Goal: Task Accomplishment & Management: Use online tool/utility

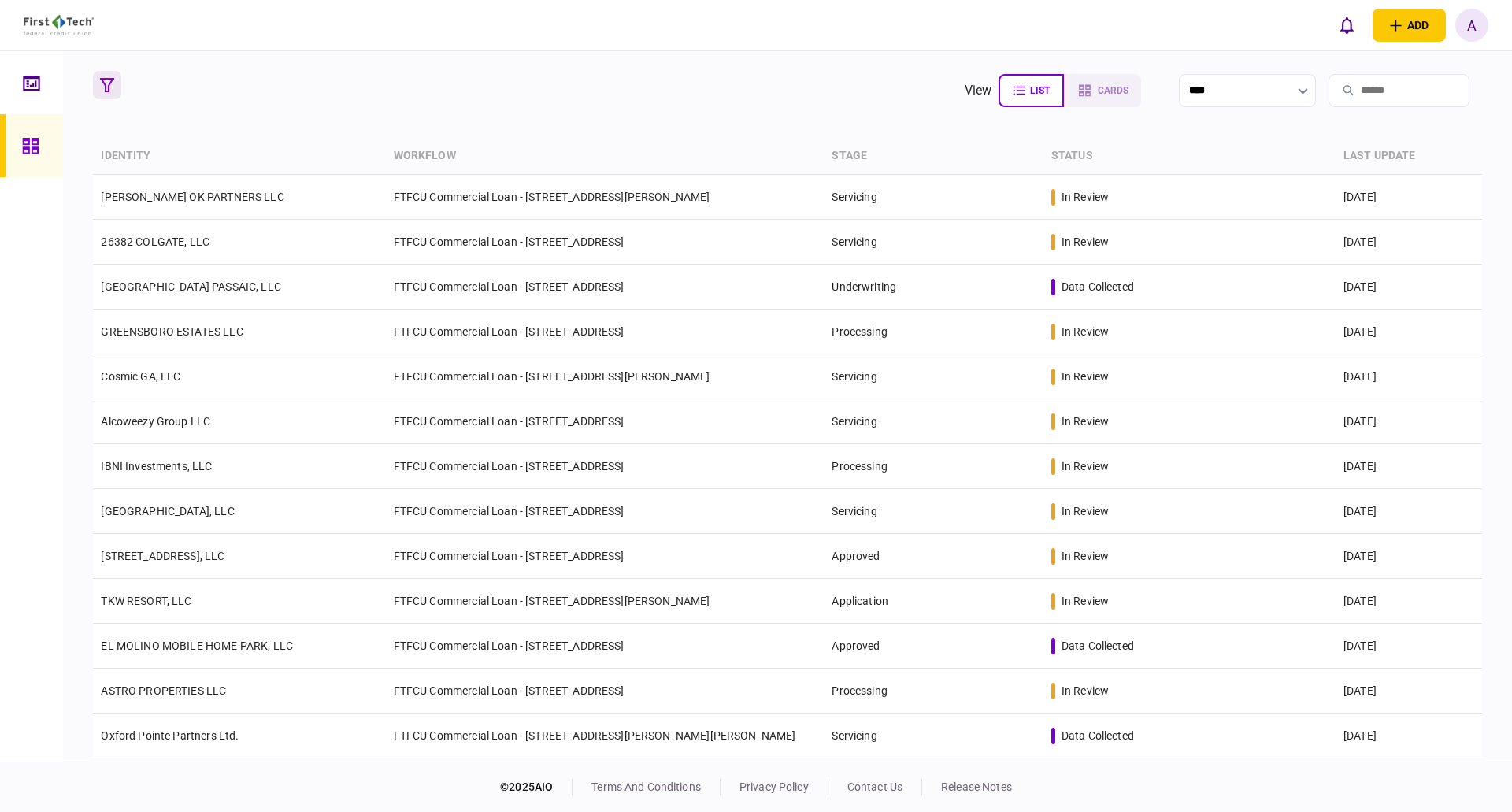
click at [106, 90] on icon "button" at bounding box center [107, 85] width 14 height 14
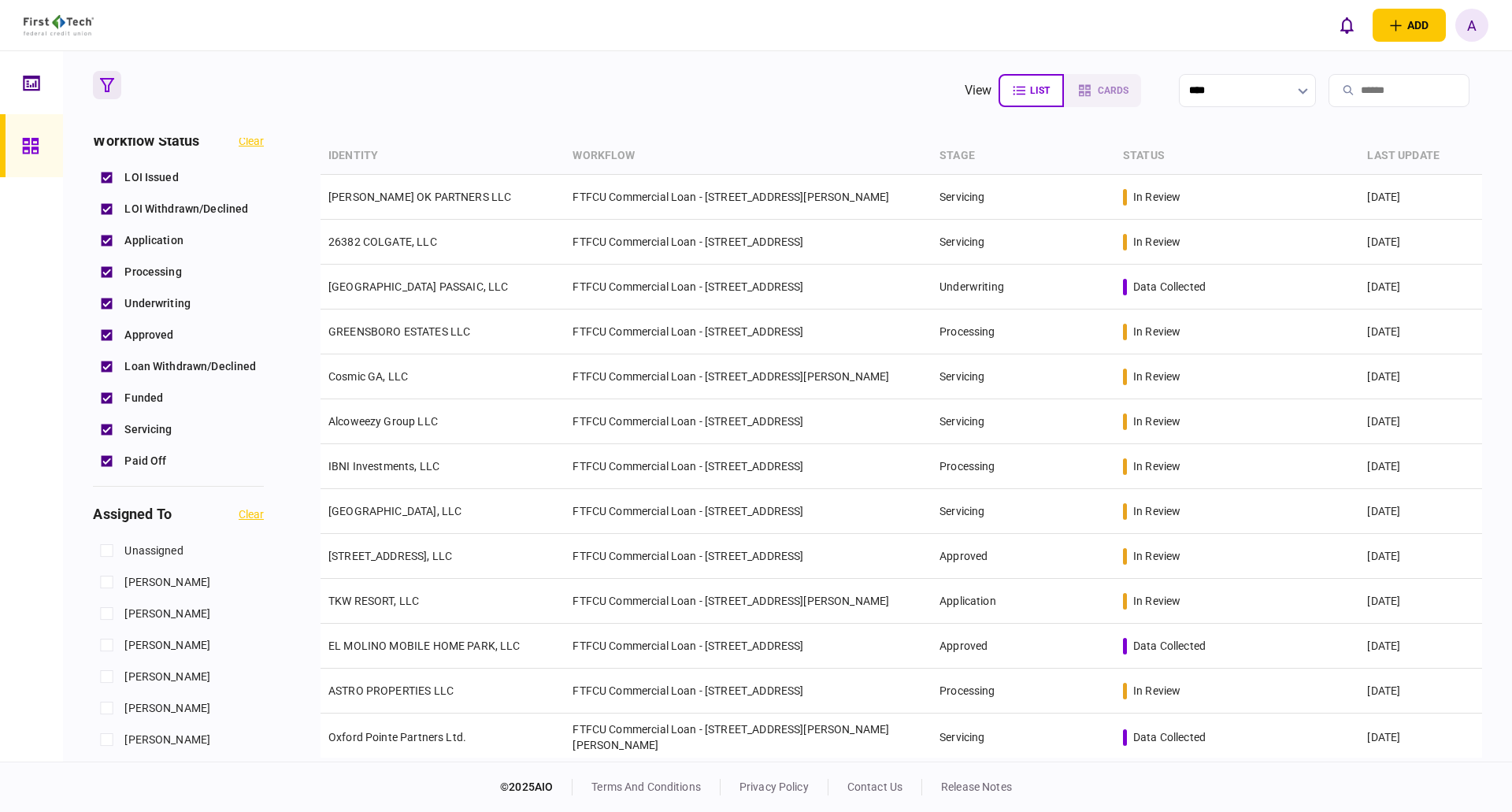
scroll to position [630, 0]
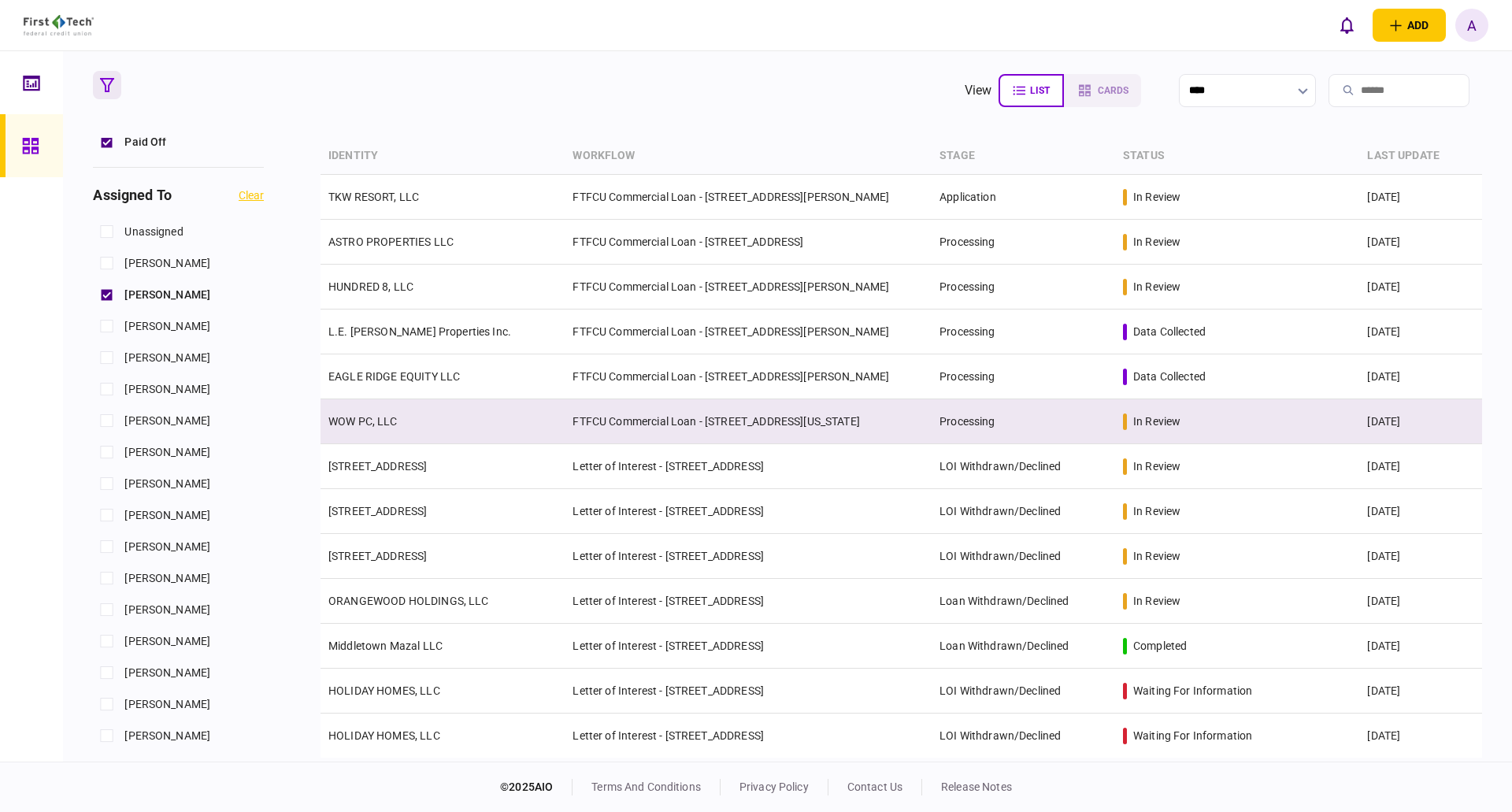
click at [380, 416] on link "WOW PC, LLC" at bounding box center [363, 421] width 70 height 13
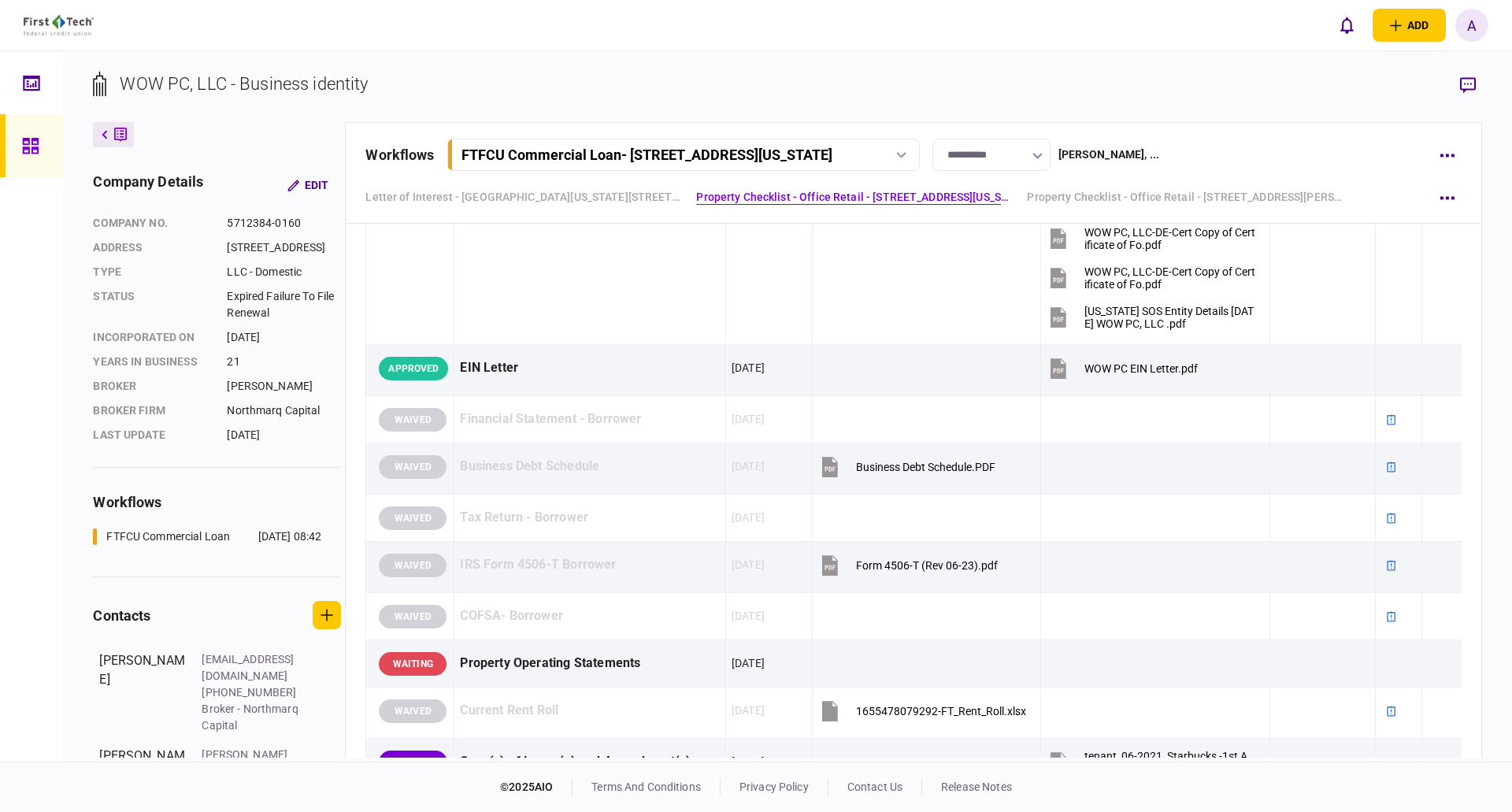
scroll to position [1024, 0]
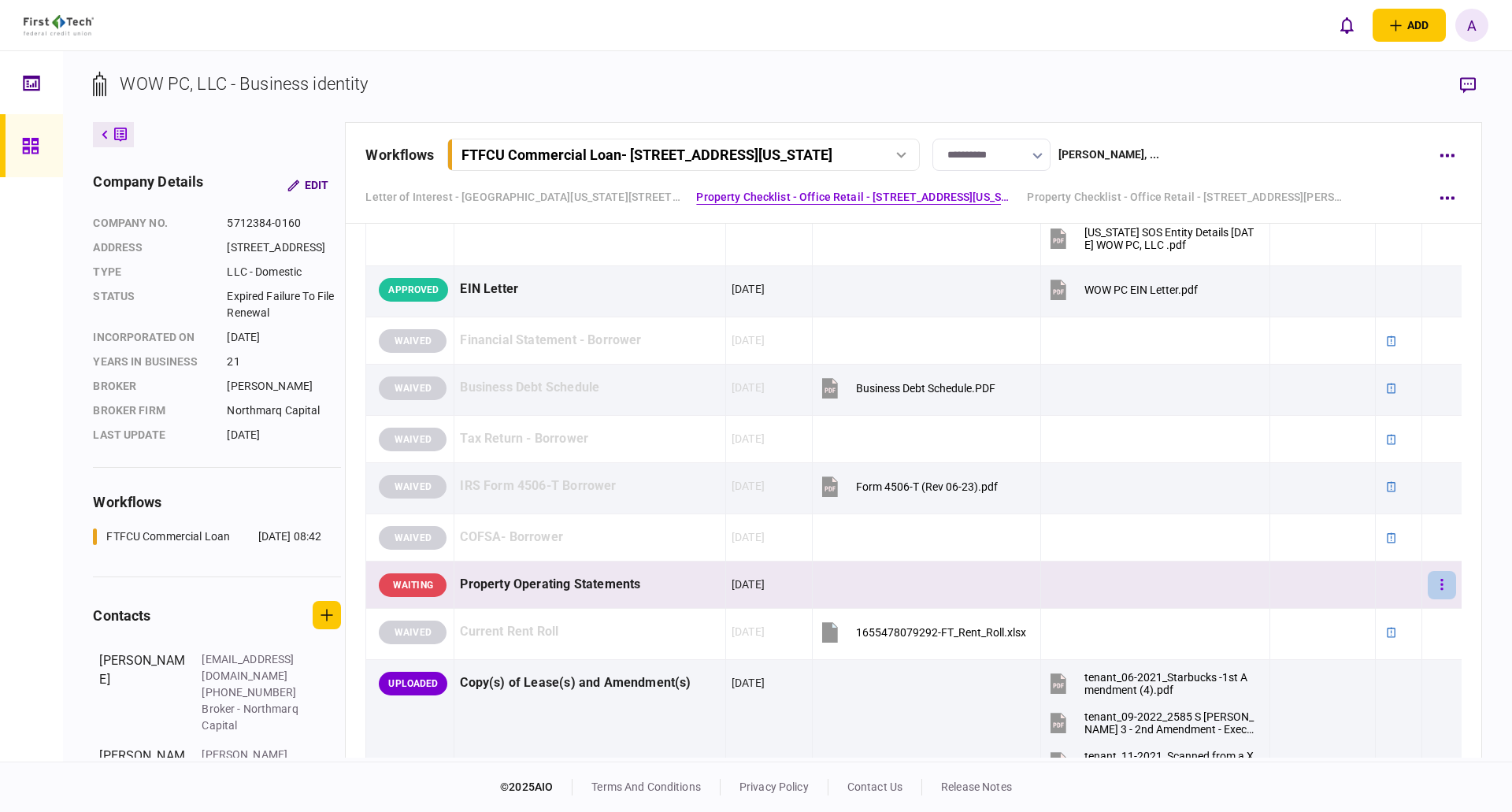
click at [1440, 588] on icon "button" at bounding box center [1441, 584] width 3 height 11
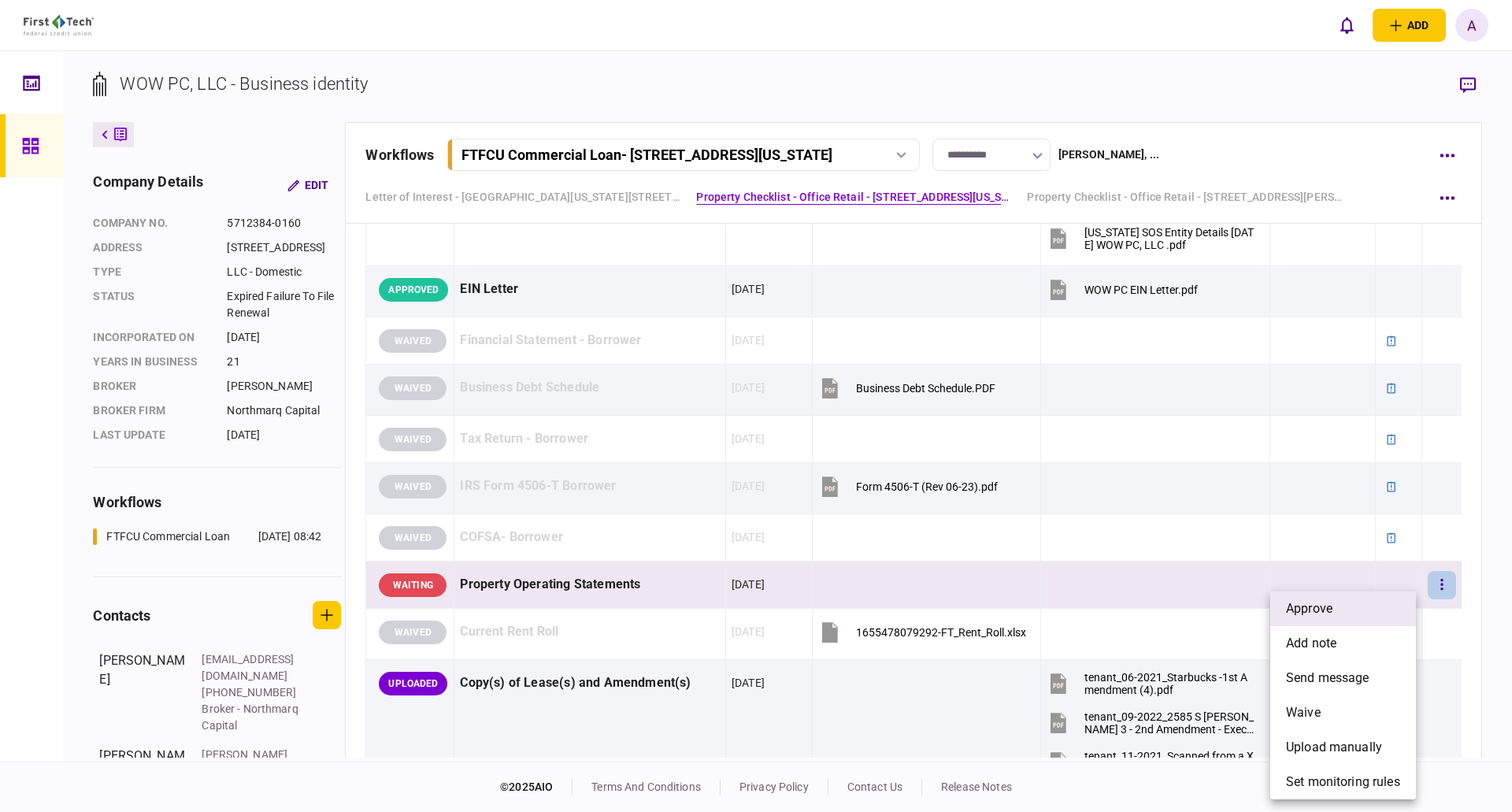
click at [1324, 611] on span "approve" at bounding box center [1308, 608] width 46 height 19
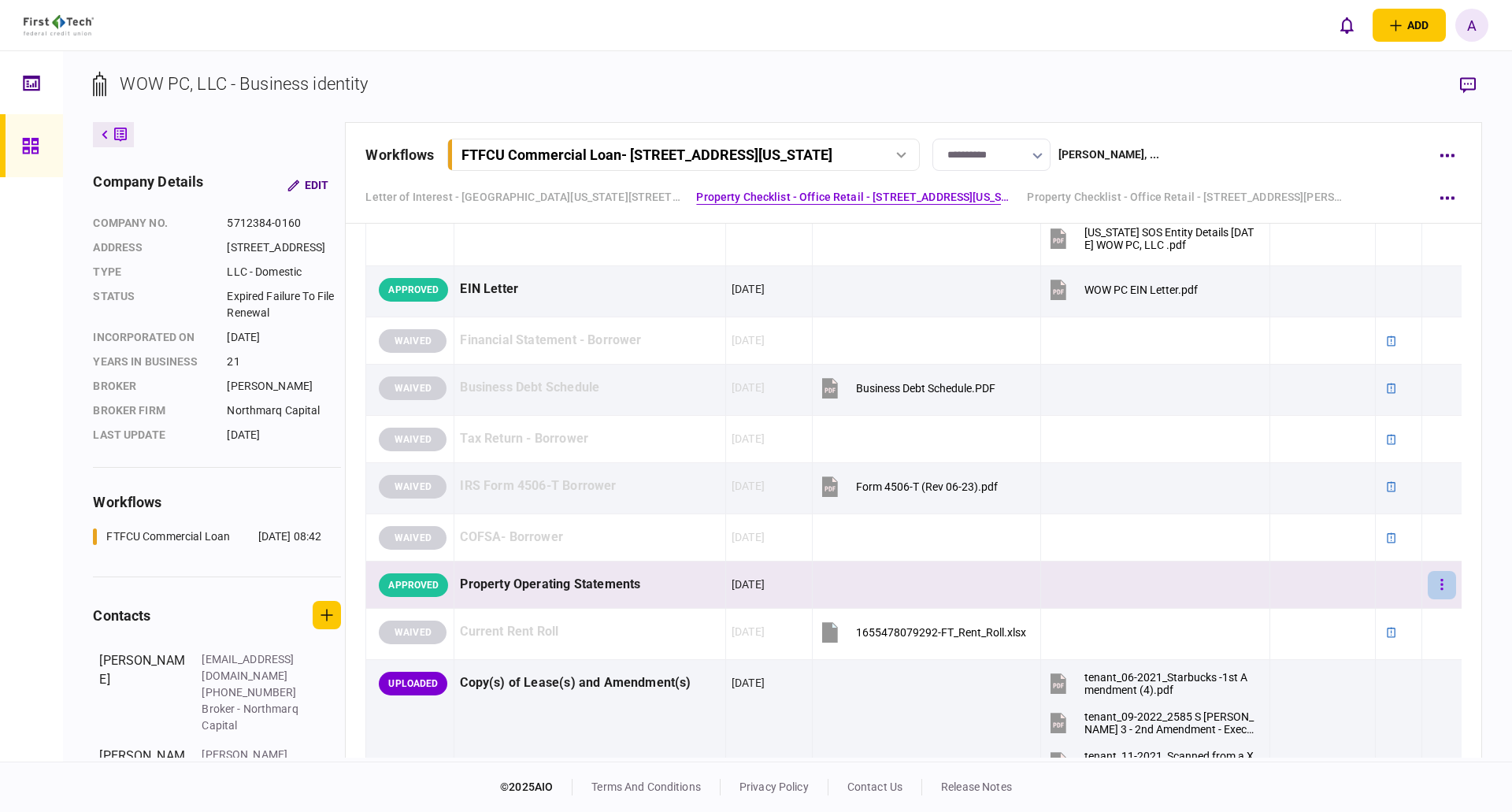
click at [1440, 584] on icon "button" at bounding box center [1441, 584] width 3 height 11
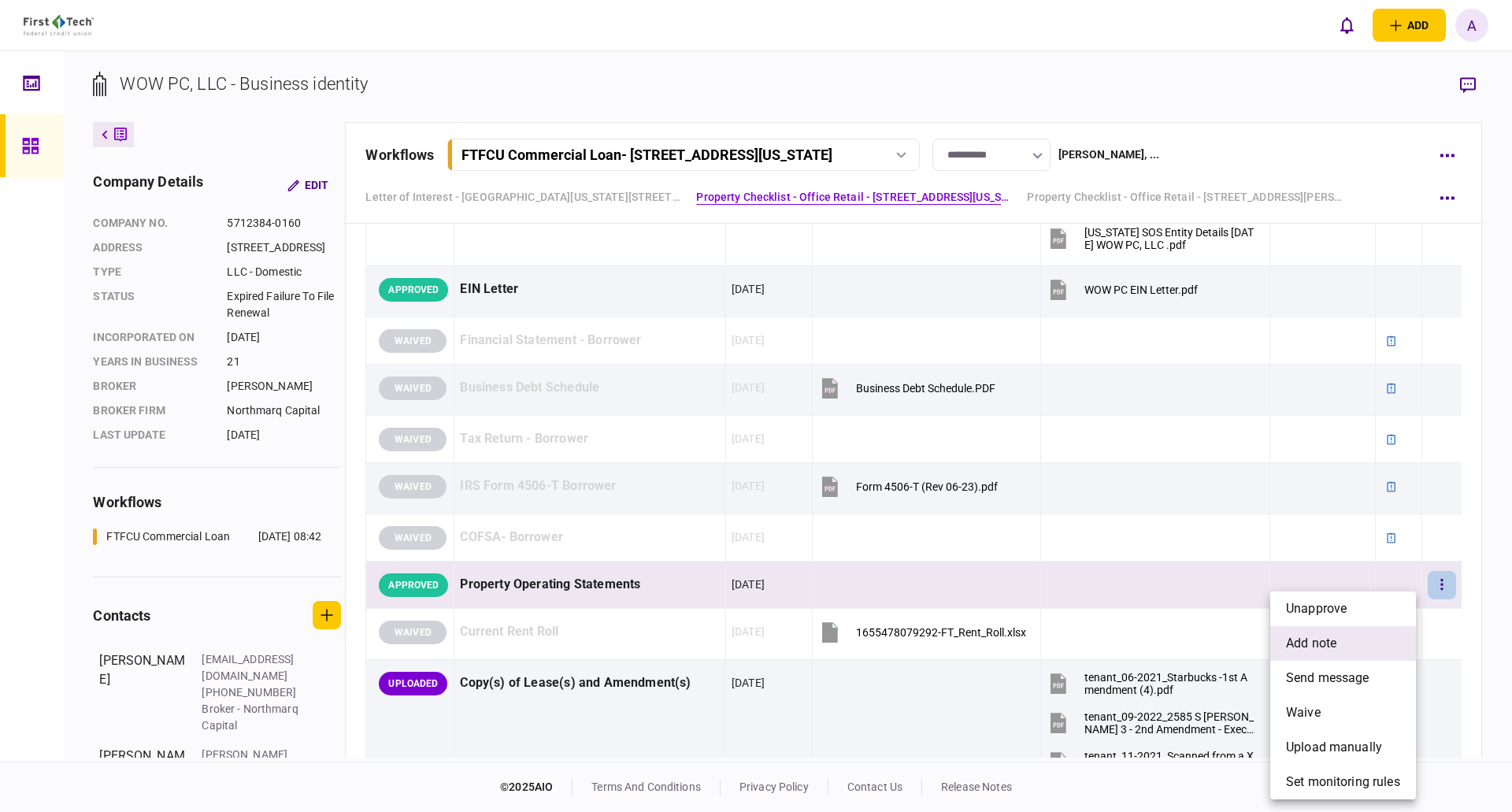
click at [1322, 643] on span "add note" at bounding box center [1311, 643] width 50 height 19
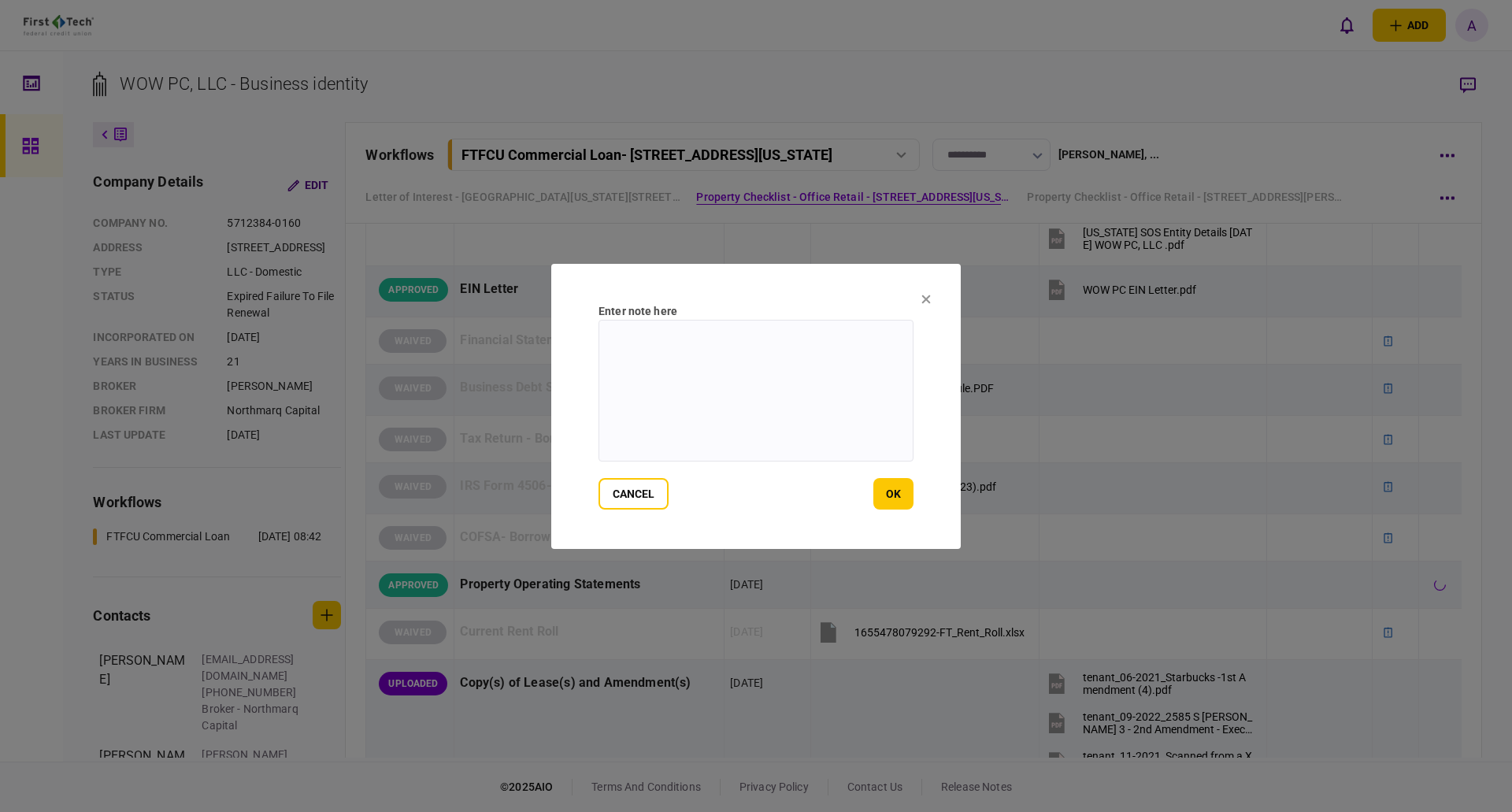
click at [664, 345] on textarea at bounding box center [756, 390] width 315 height 142
type textarea "**********"
click at [882, 492] on button "ok" at bounding box center [893, 494] width 40 height 32
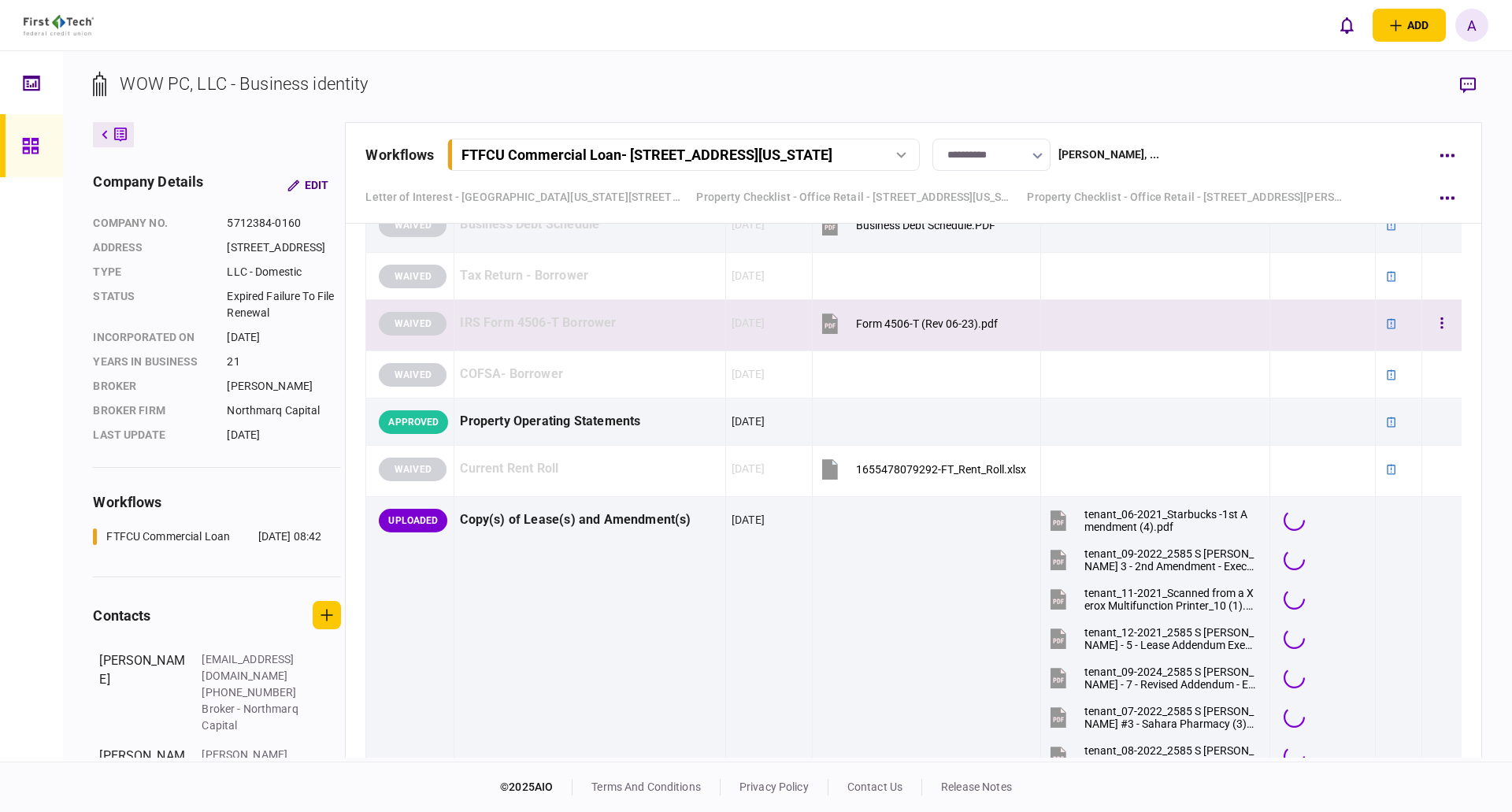
scroll to position [1418, 0]
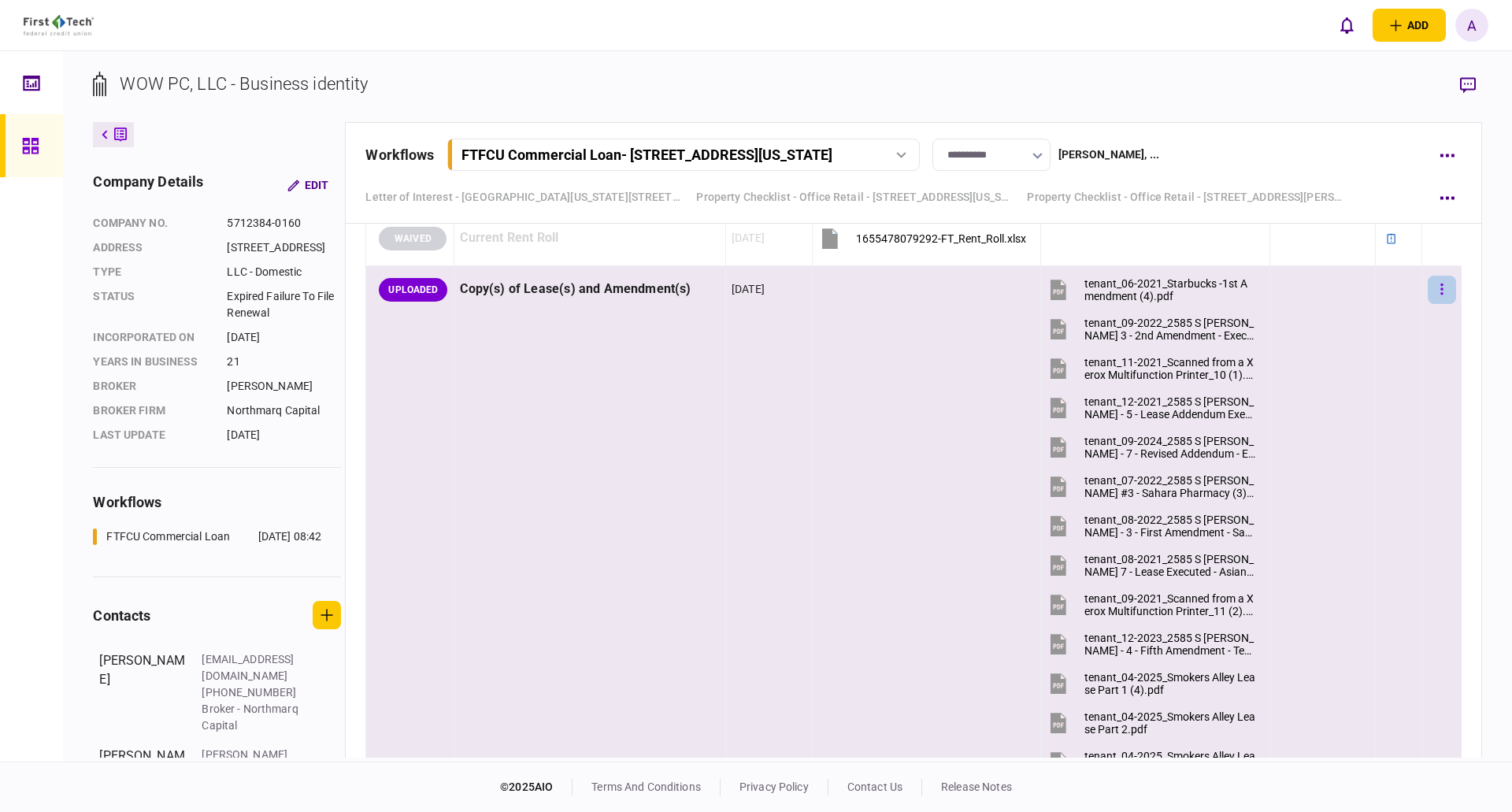
click at [1440, 294] on icon "button" at bounding box center [1441, 289] width 3 height 11
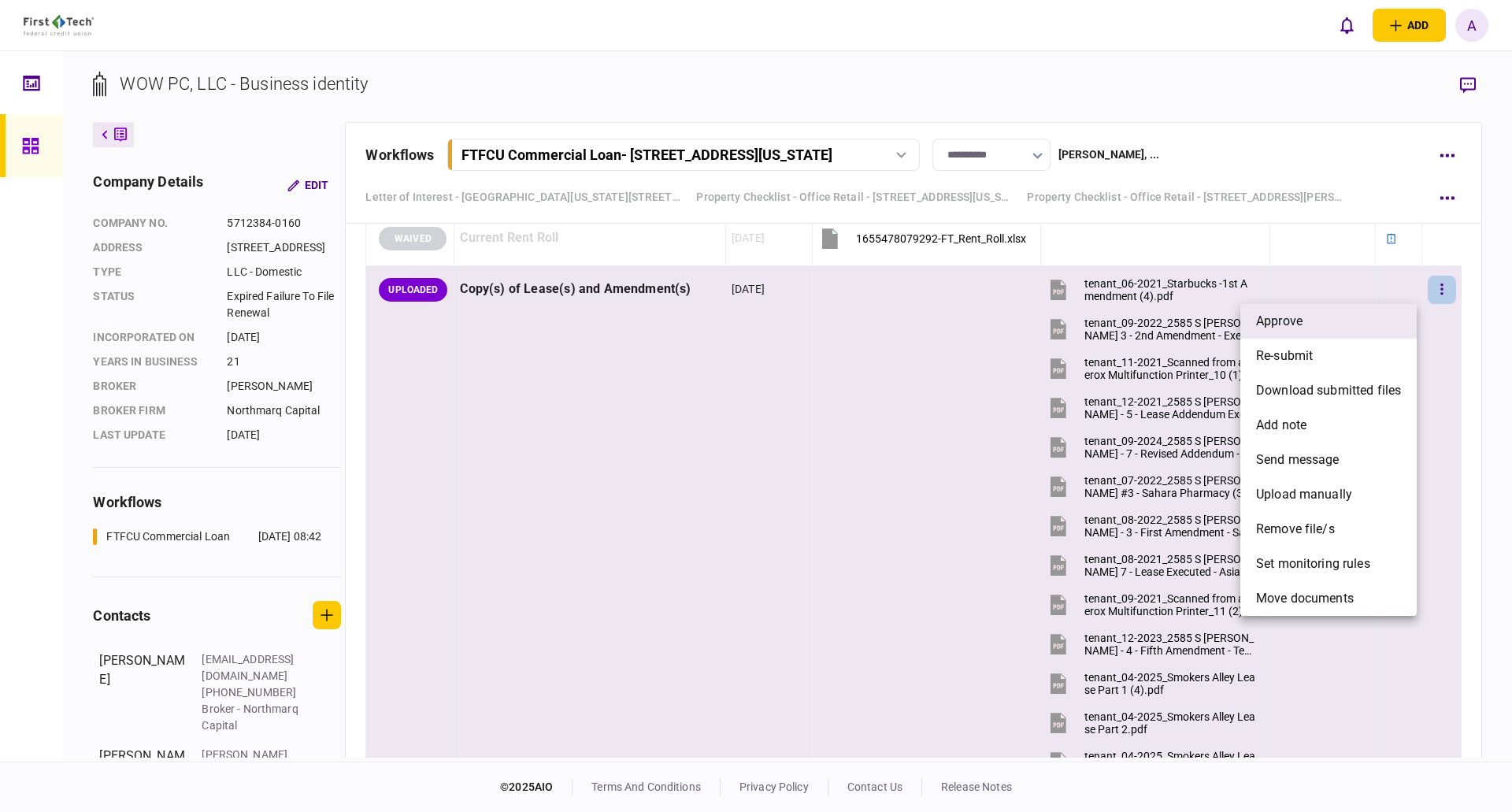
click at [1307, 320] on li "approve" at bounding box center [1328, 320] width 176 height 34
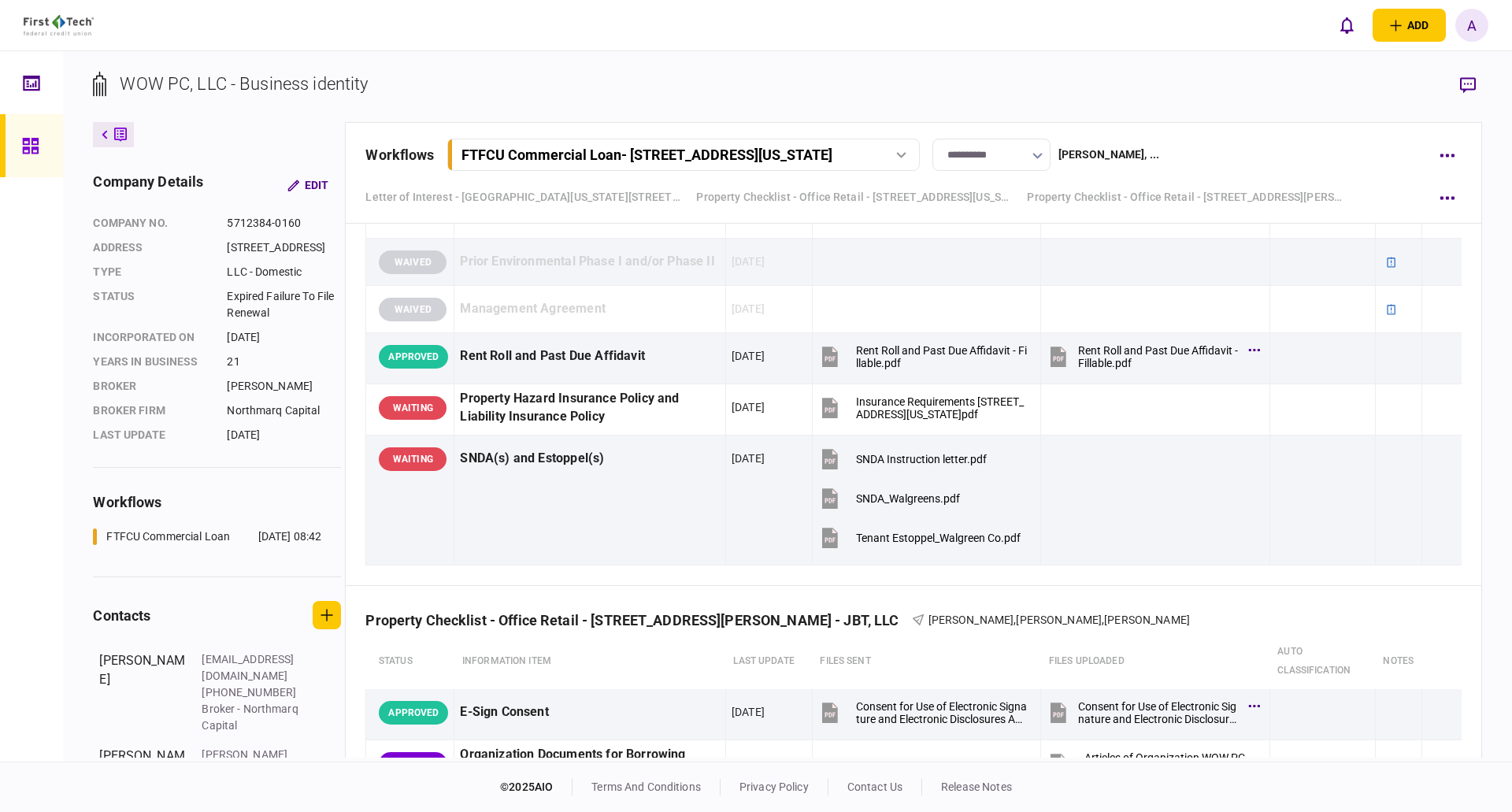
scroll to position [2442, 0]
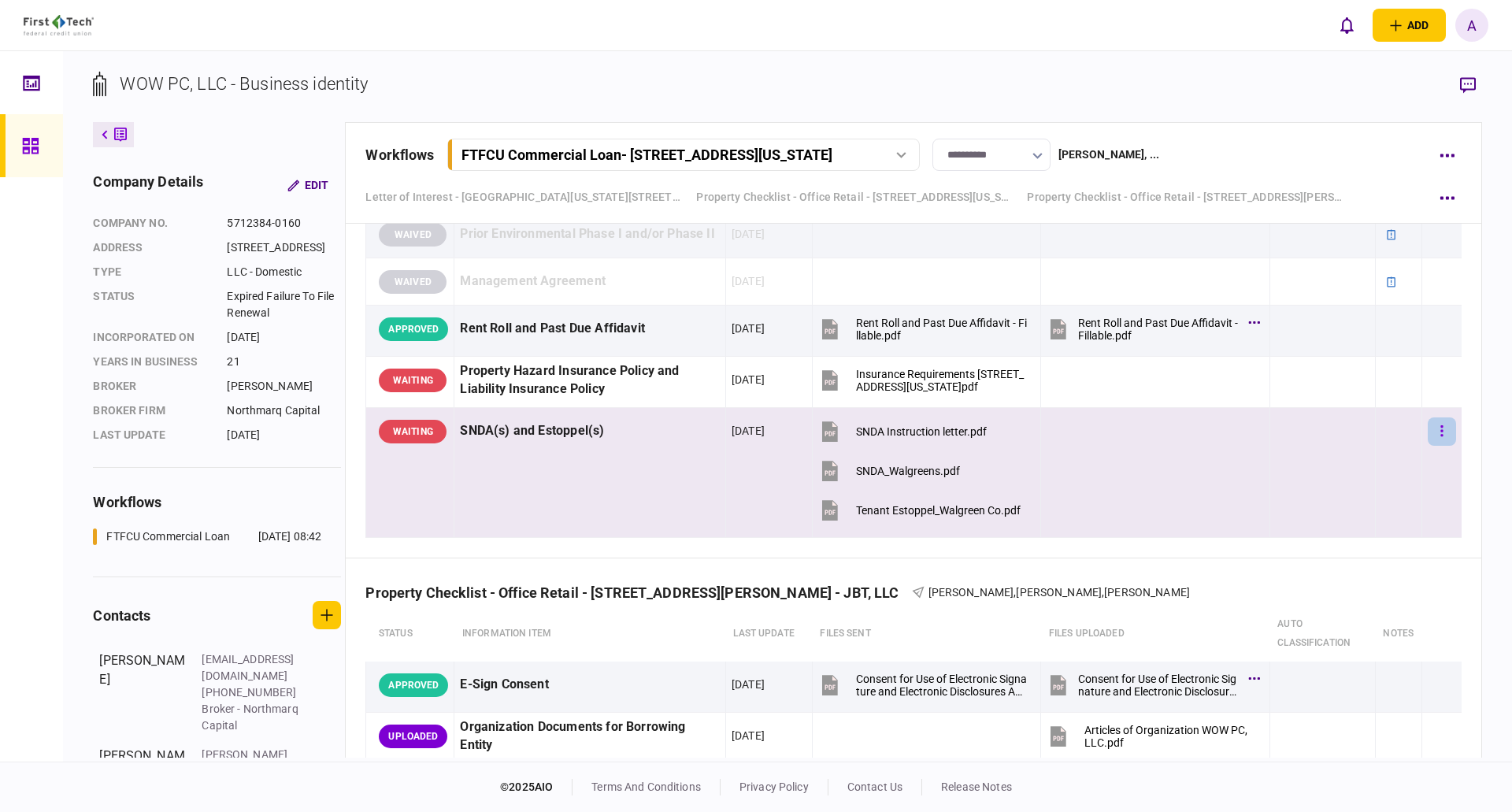
click at [1440, 431] on icon "button" at bounding box center [1442, 431] width 3 height 15
click at [1326, 466] on span "approve" at bounding box center [1308, 463] width 46 height 19
click at [1440, 431] on icon "button" at bounding box center [1441, 430] width 3 height 11
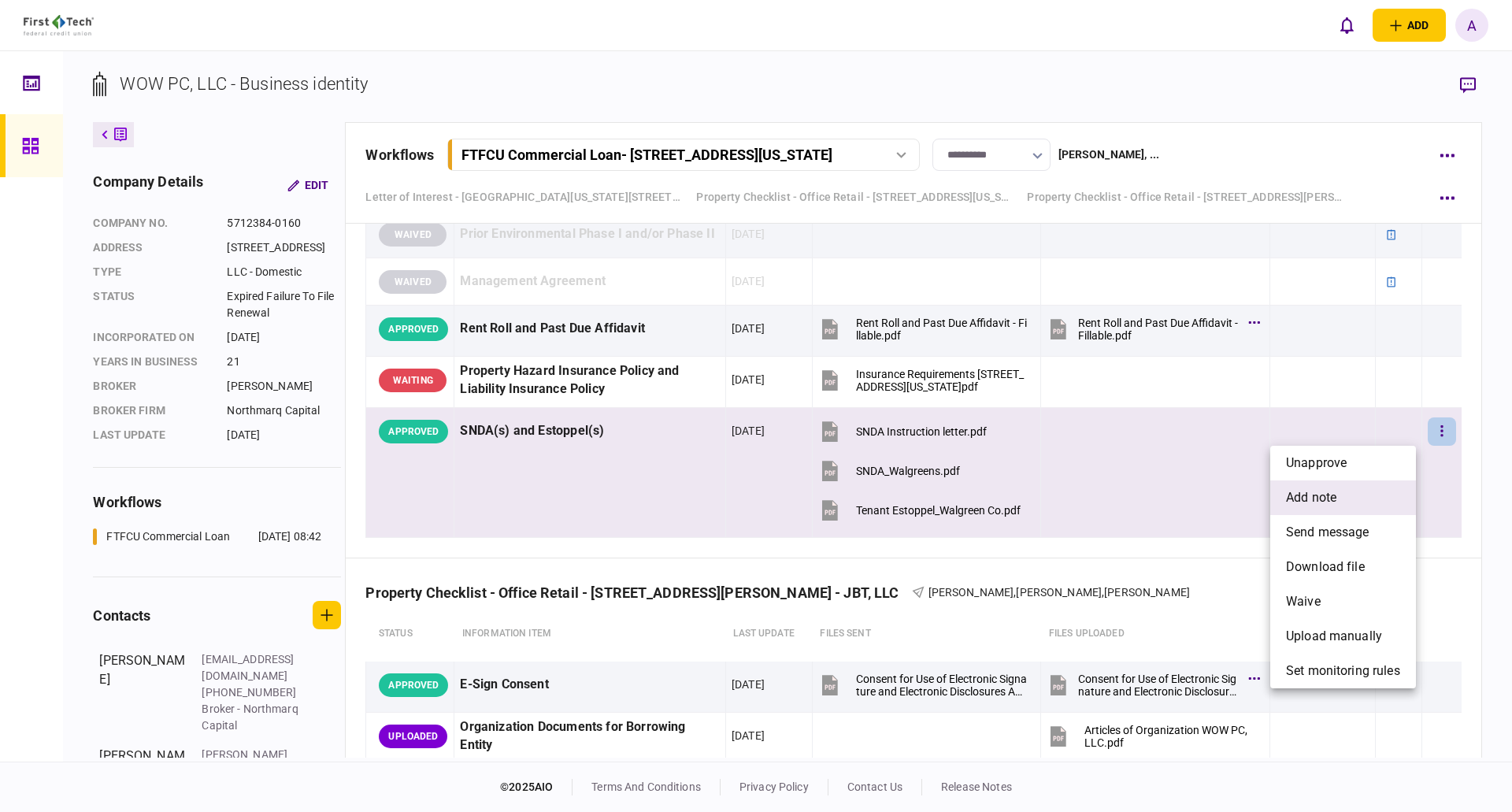
click at [1331, 502] on span "add note" at bounding box center [1311, 497] width 50 height 19
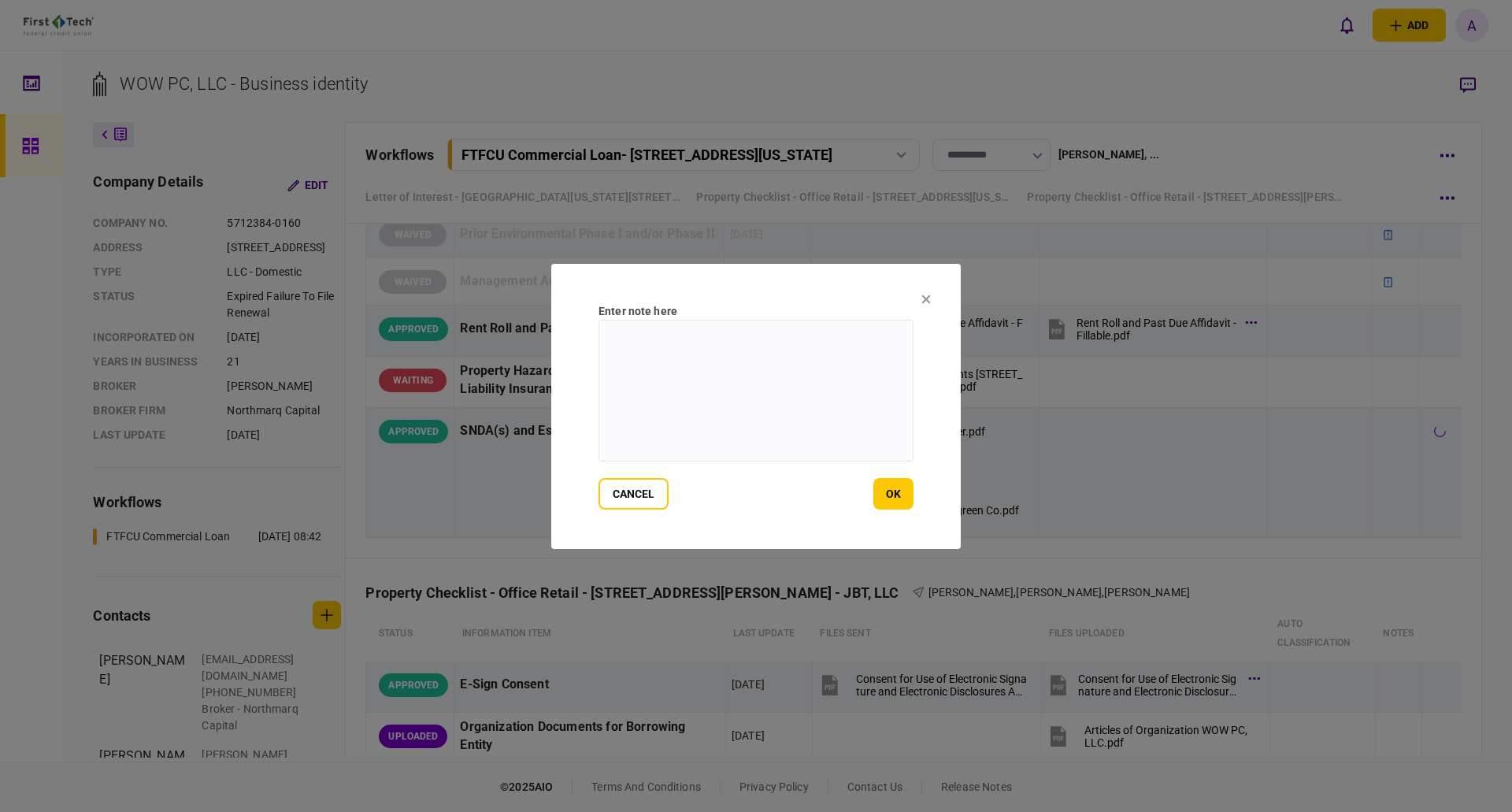
click at [680, 338] on textarea at bounding box center [756, 390] width 315 height 142
type textarea "**********"
click at [891, 497] on button "ok" at bounding box center [893, 494] width 40 height 32
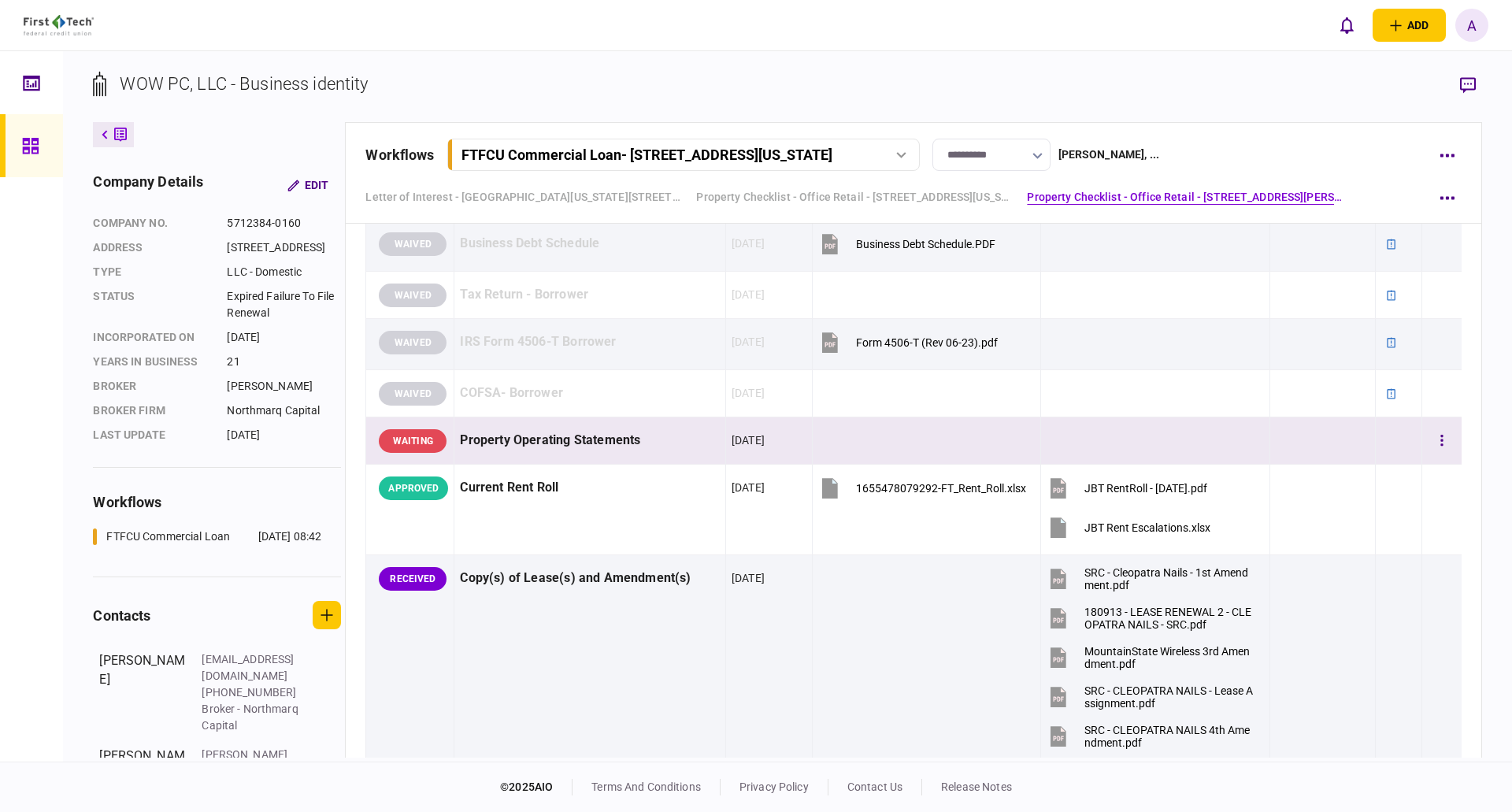
scroll to position [3308, 0]
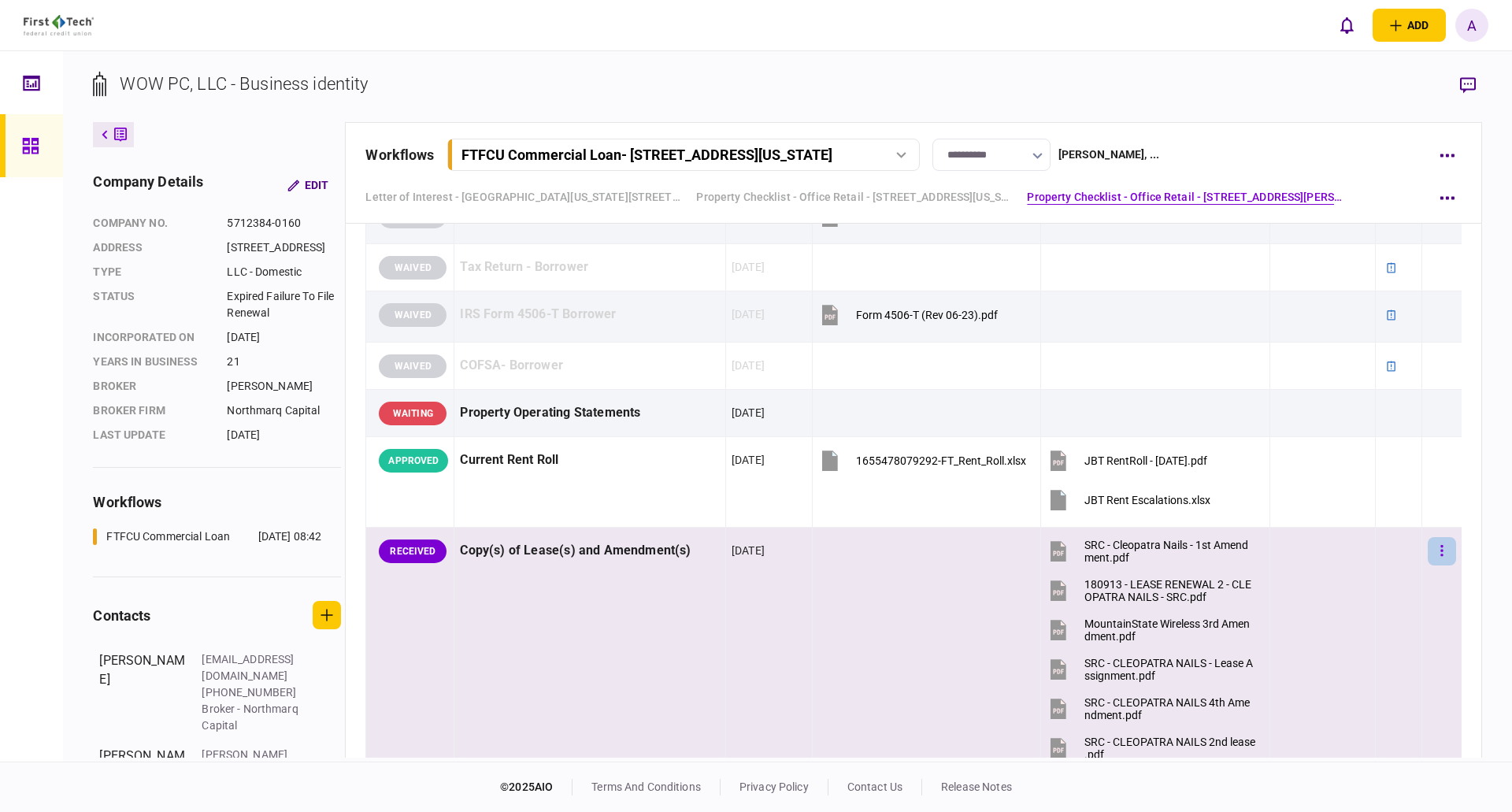
click at [1440, 553] on icon "button" at bounding box center [1442, 551] width 3 height 15
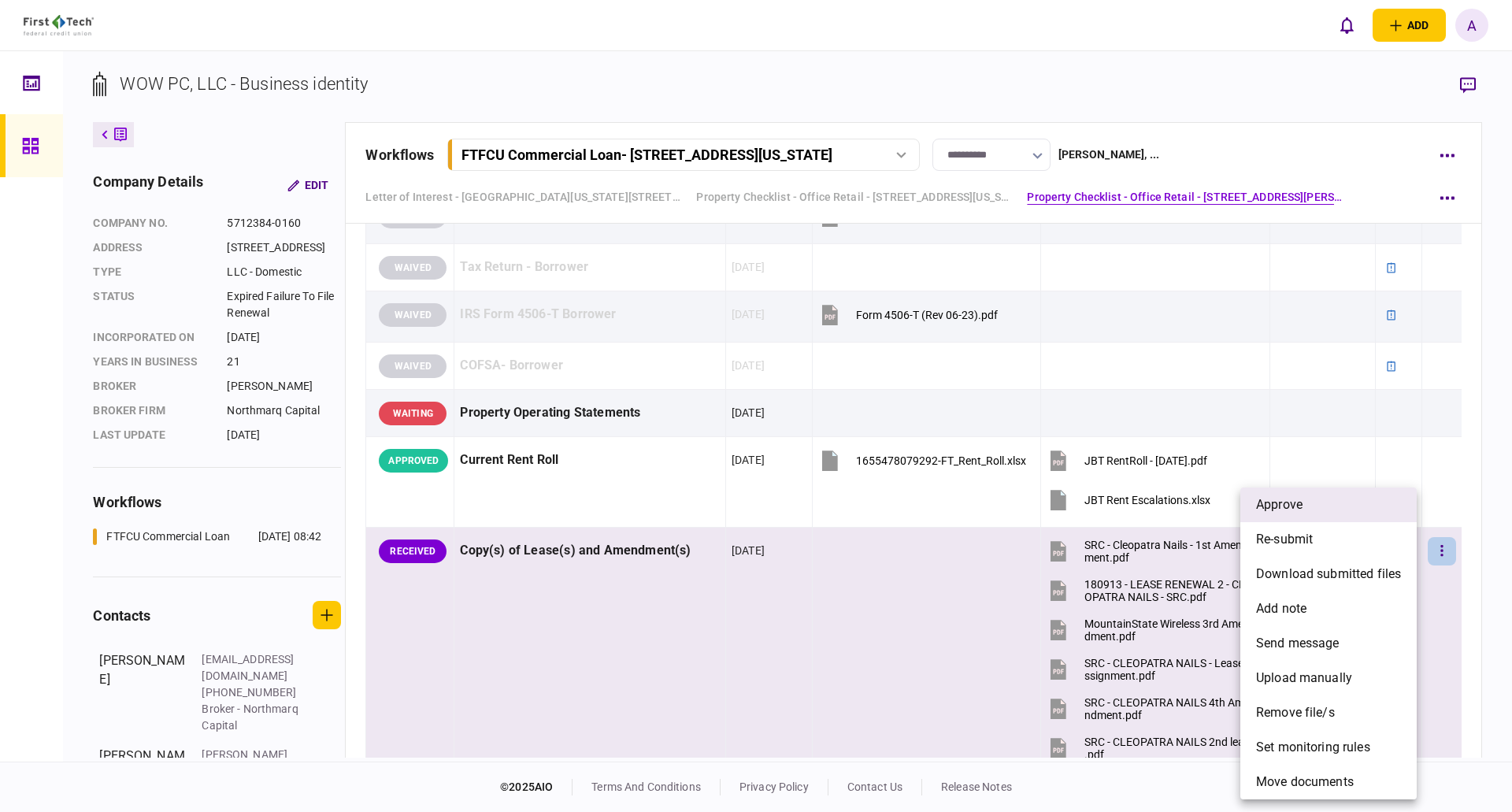
click at [1313, 506] on li "approve" at bounding box center [1328, 504] width 176 height 34
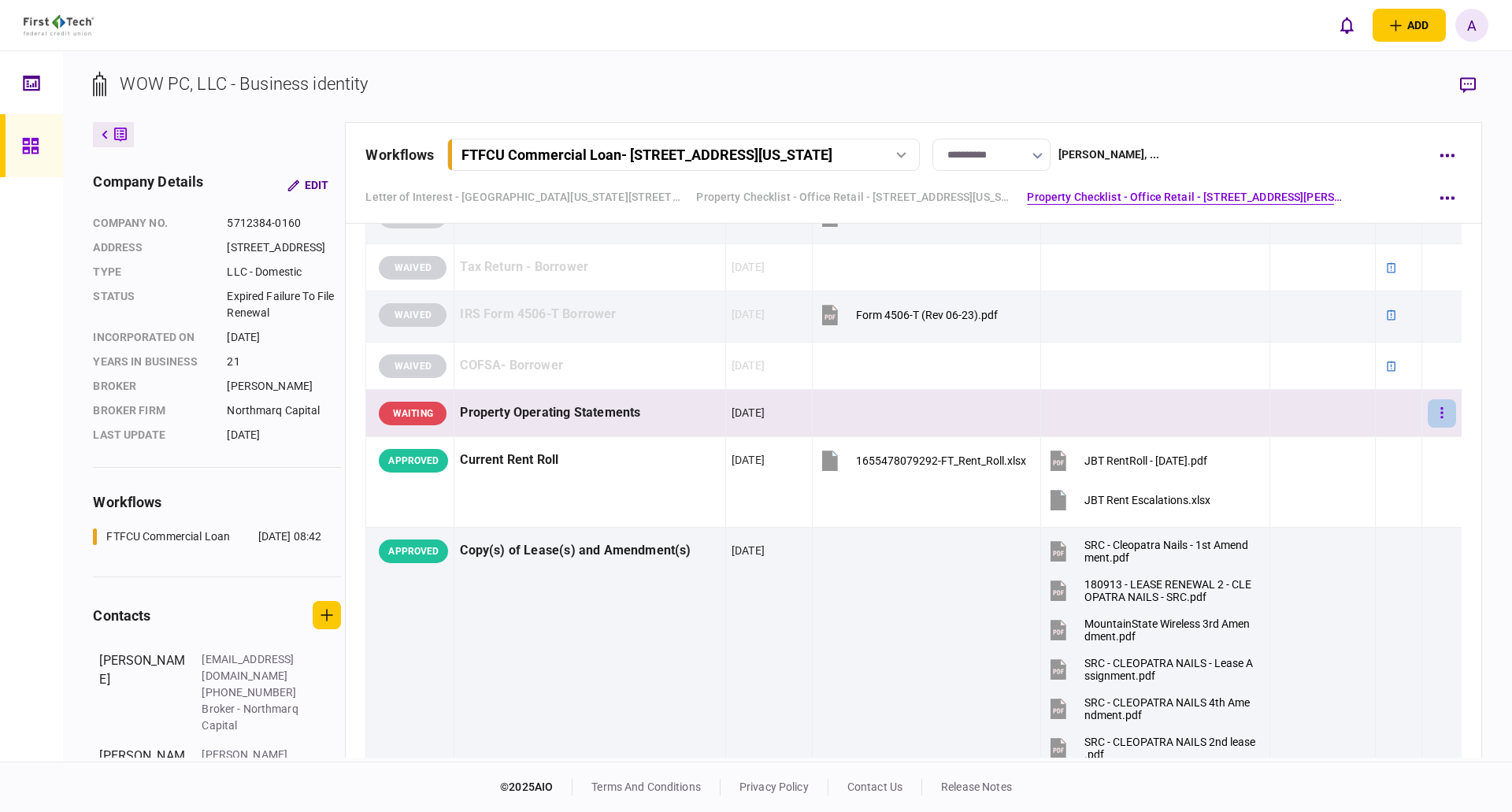
click at [1440, 410] on icon "button" at bounding box center [1442, 414] width 3 height 15
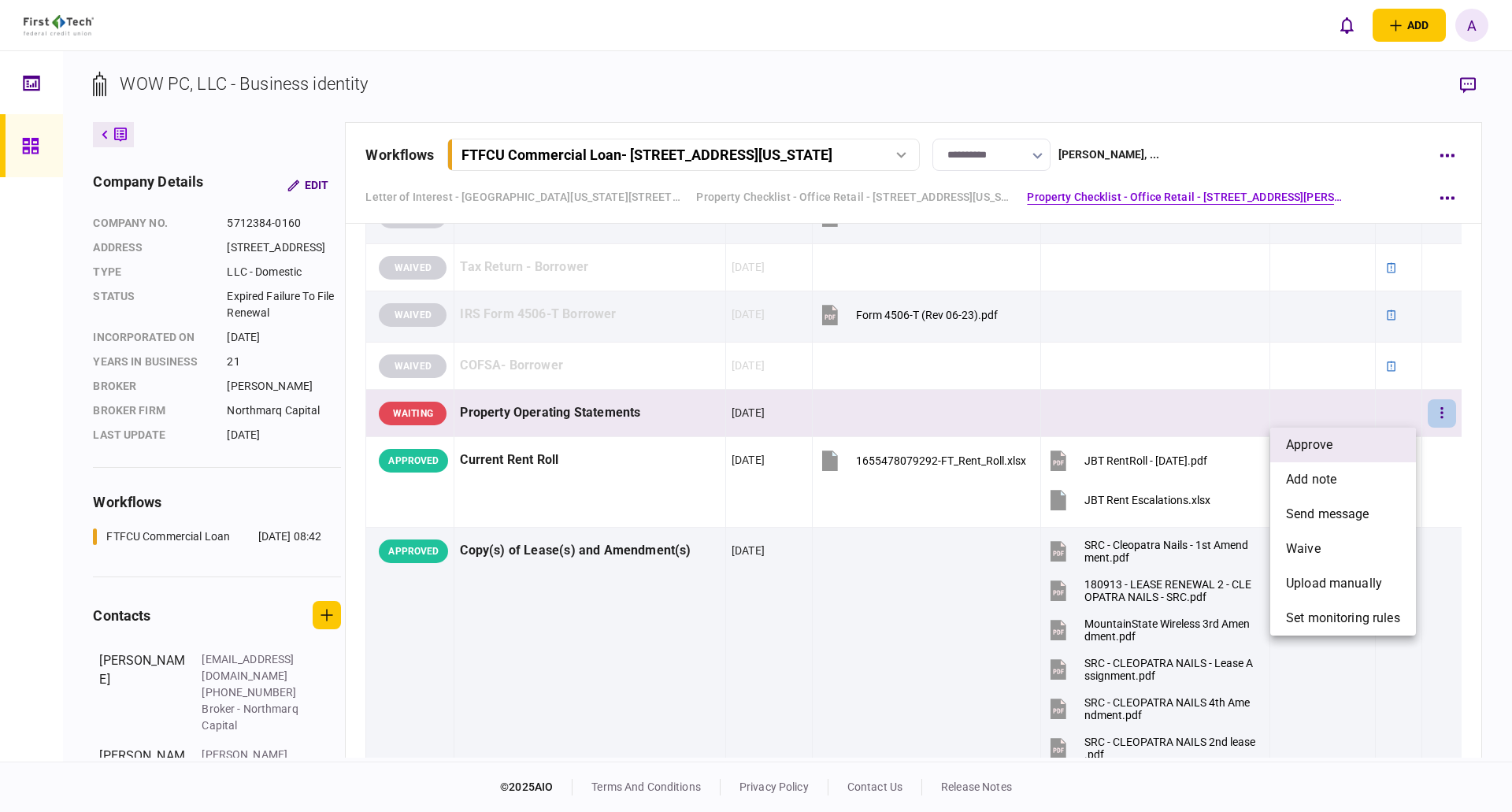
click at [1359, 442] on li "approve" at bounding box center [1343, 445] width 146 height 34
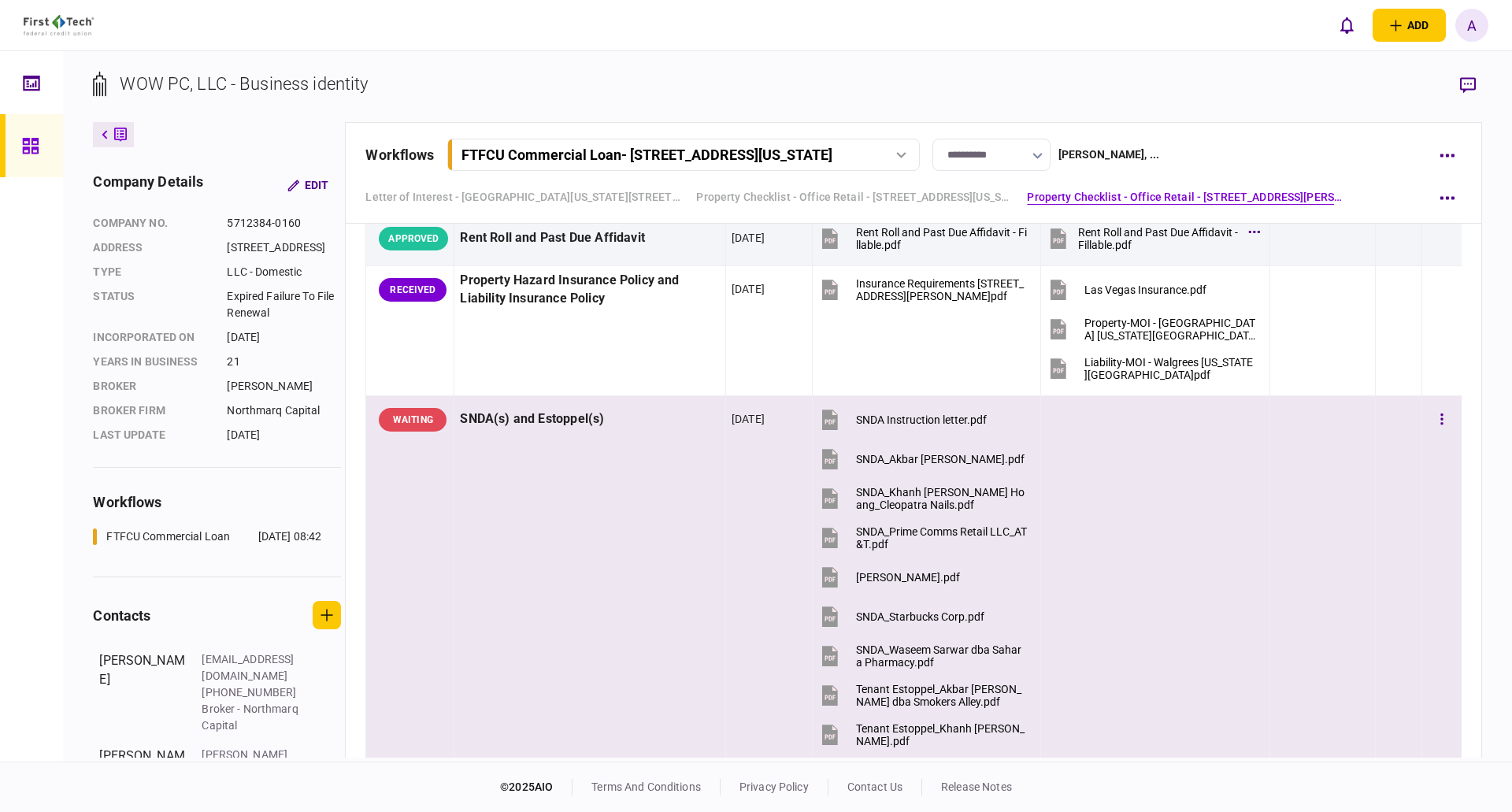
scroll to position [4174, 0]
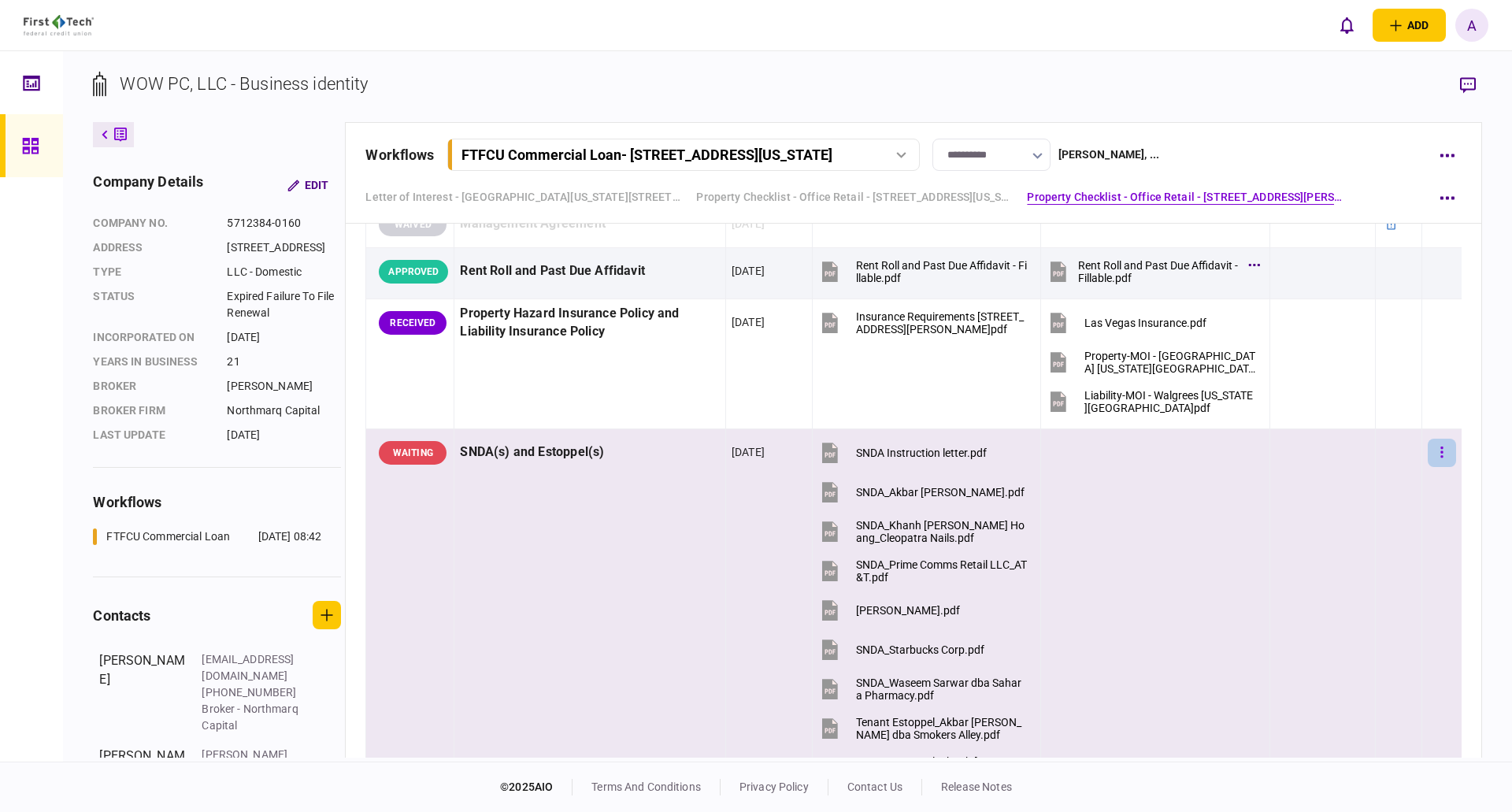
click at [1440, 448] on icon "button" at bounding box center [1441, 451] width 3 height 11
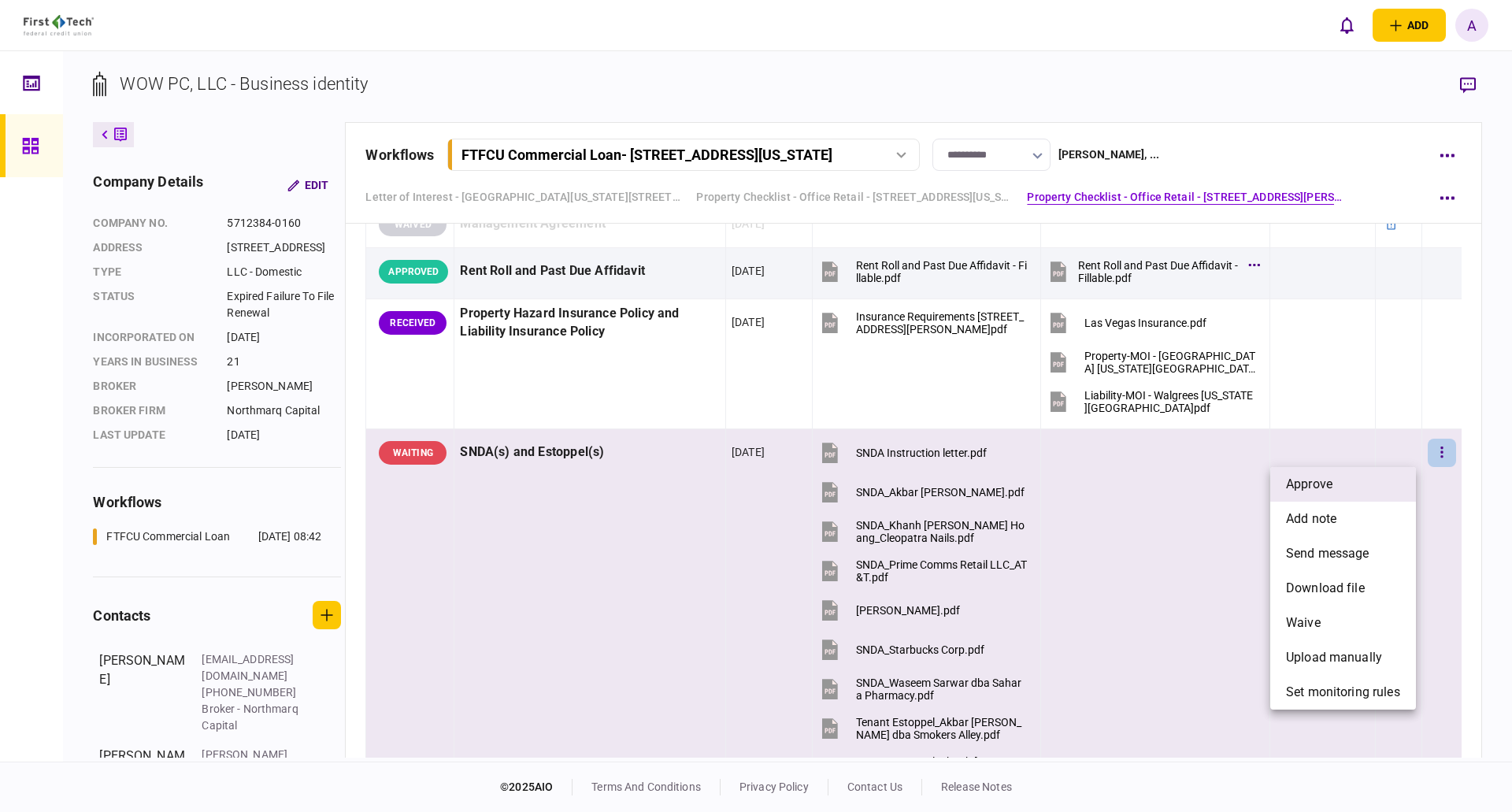
click at [1338, 483] on li "approve" at bounding box center [1343, 484] width 146 height 34
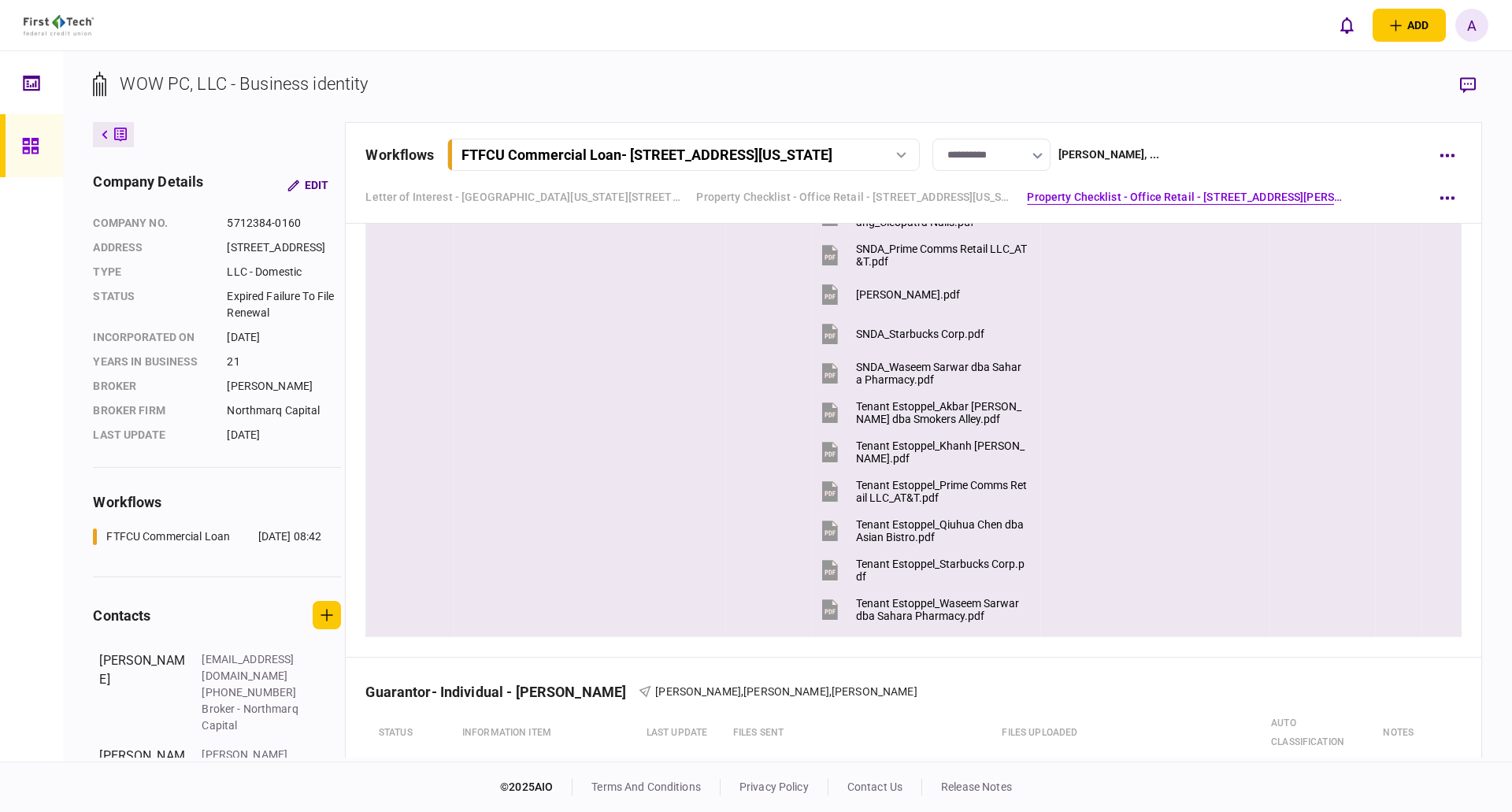
scroll to position [4253, 0]
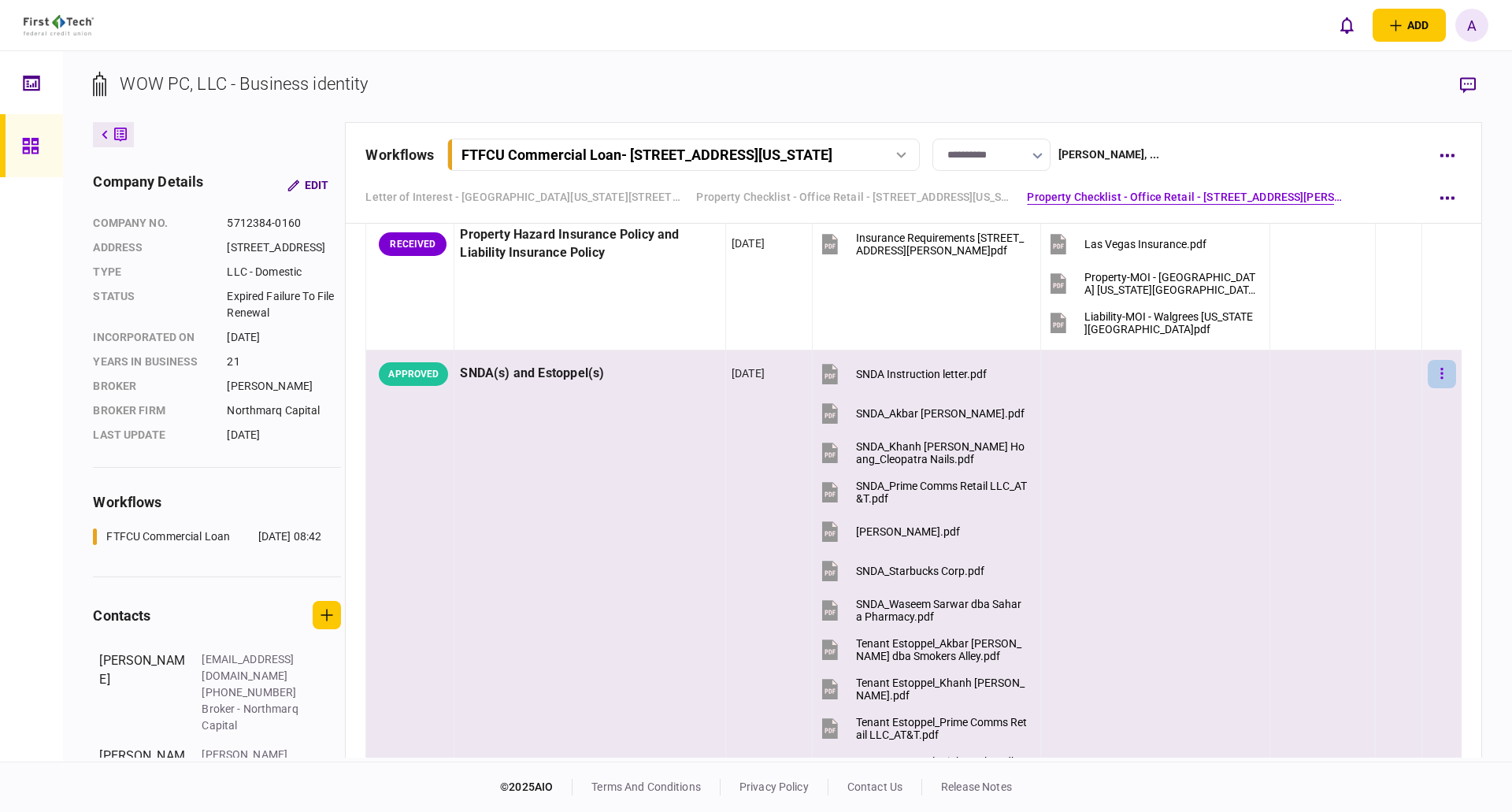
click at [1440, 371] on icon "button" at bounding box center [1442, 374] width 3 height 15
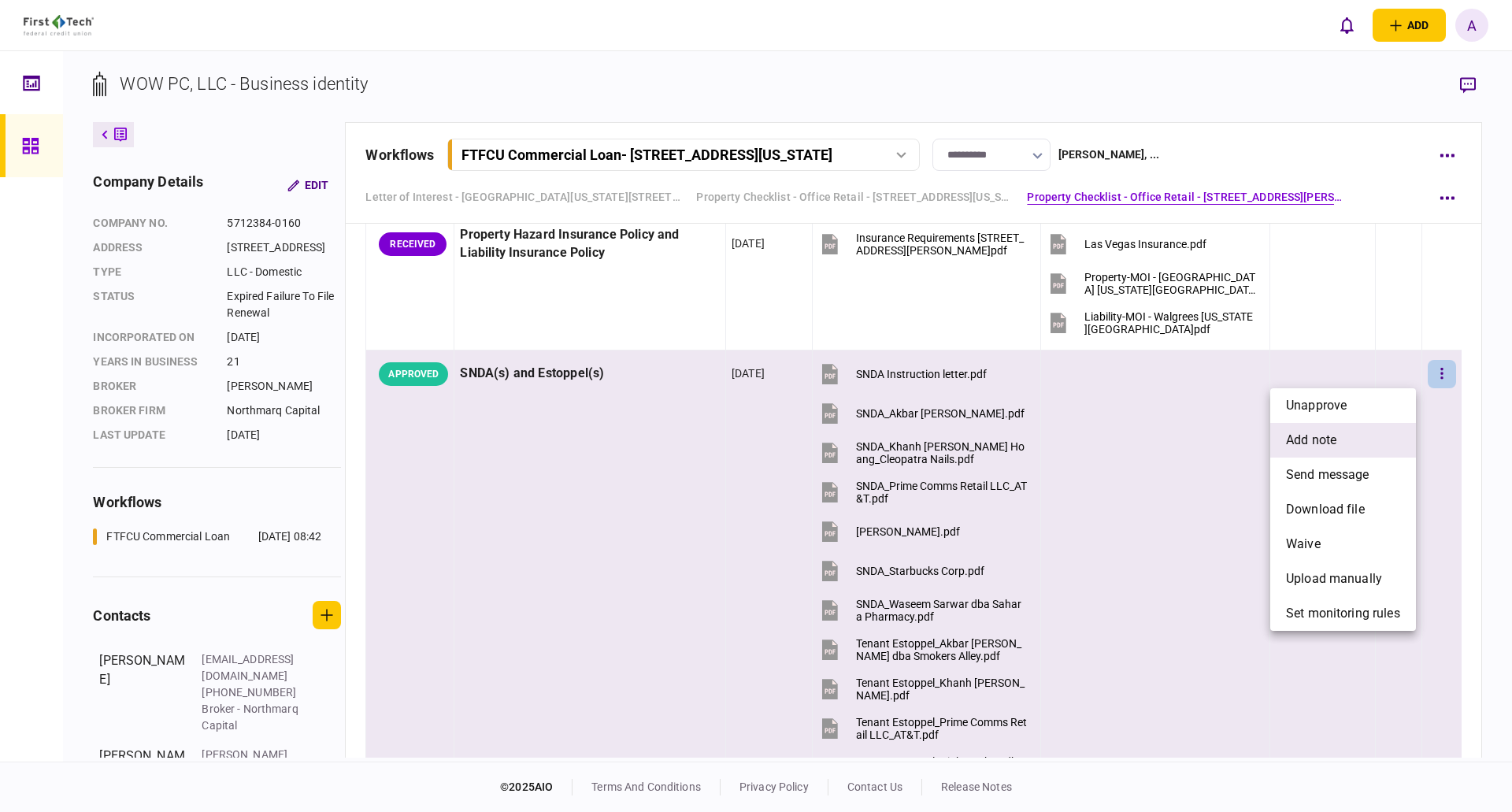
click at [1332, 440] on span "add note" at bounding box center [1311, 440] width 50 height 19
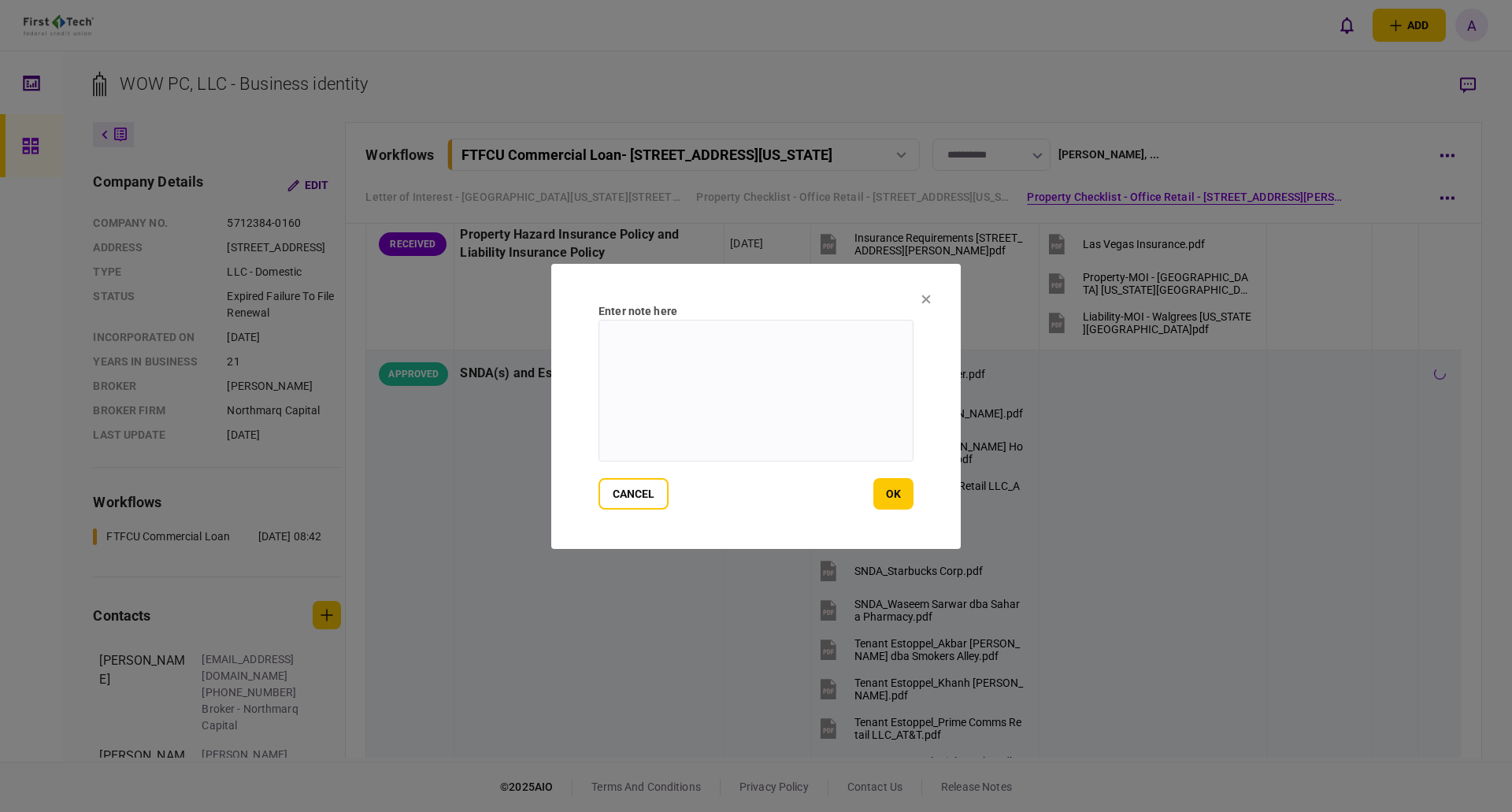
scroll to position [4254, 0]
click at [731, 375] on textarea at bounding box center [756, 390] width 315 height 142
type textarea "**********"
click at [898, 493] on button "ok" at bounding box center [893, 494] width 40 height 32
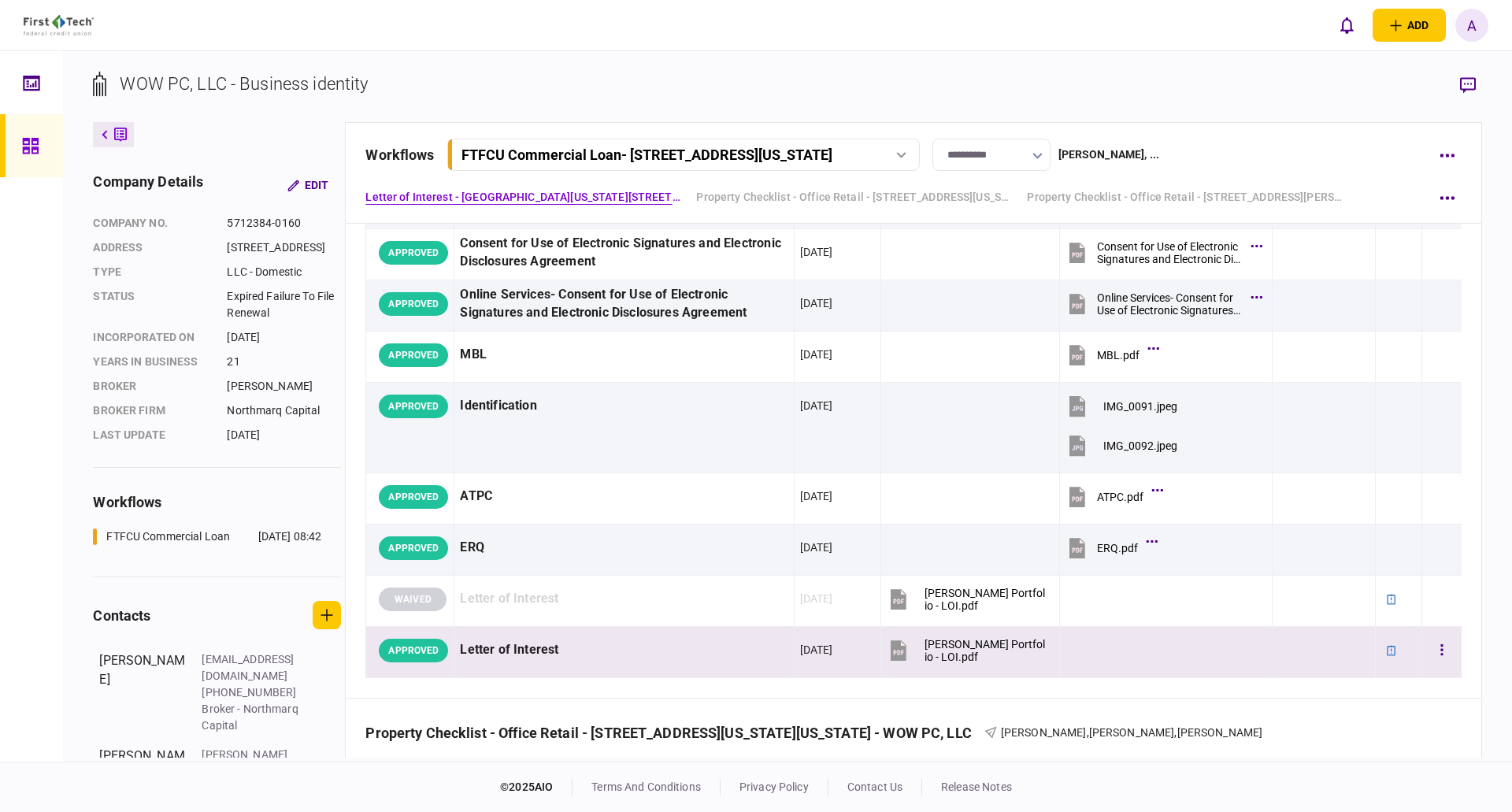
scroll to position [0, 0]
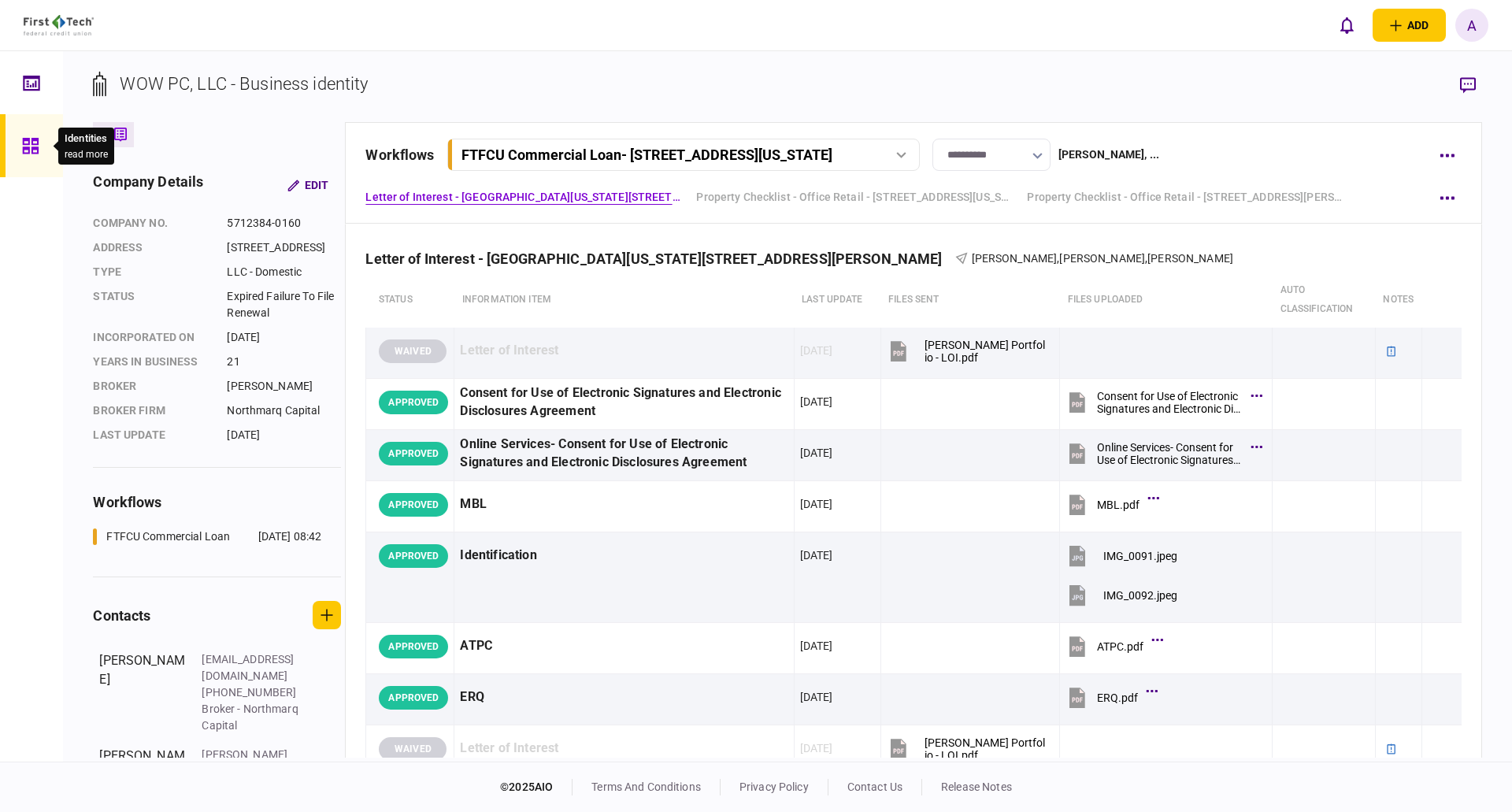
drag, startPoint x: 27, startPoint y: 150, endPoint x: 33, endPoint y: 143, distance: 9.2
click at [29, 148] on icon at bounding box center [30, 146] width 18 height 18
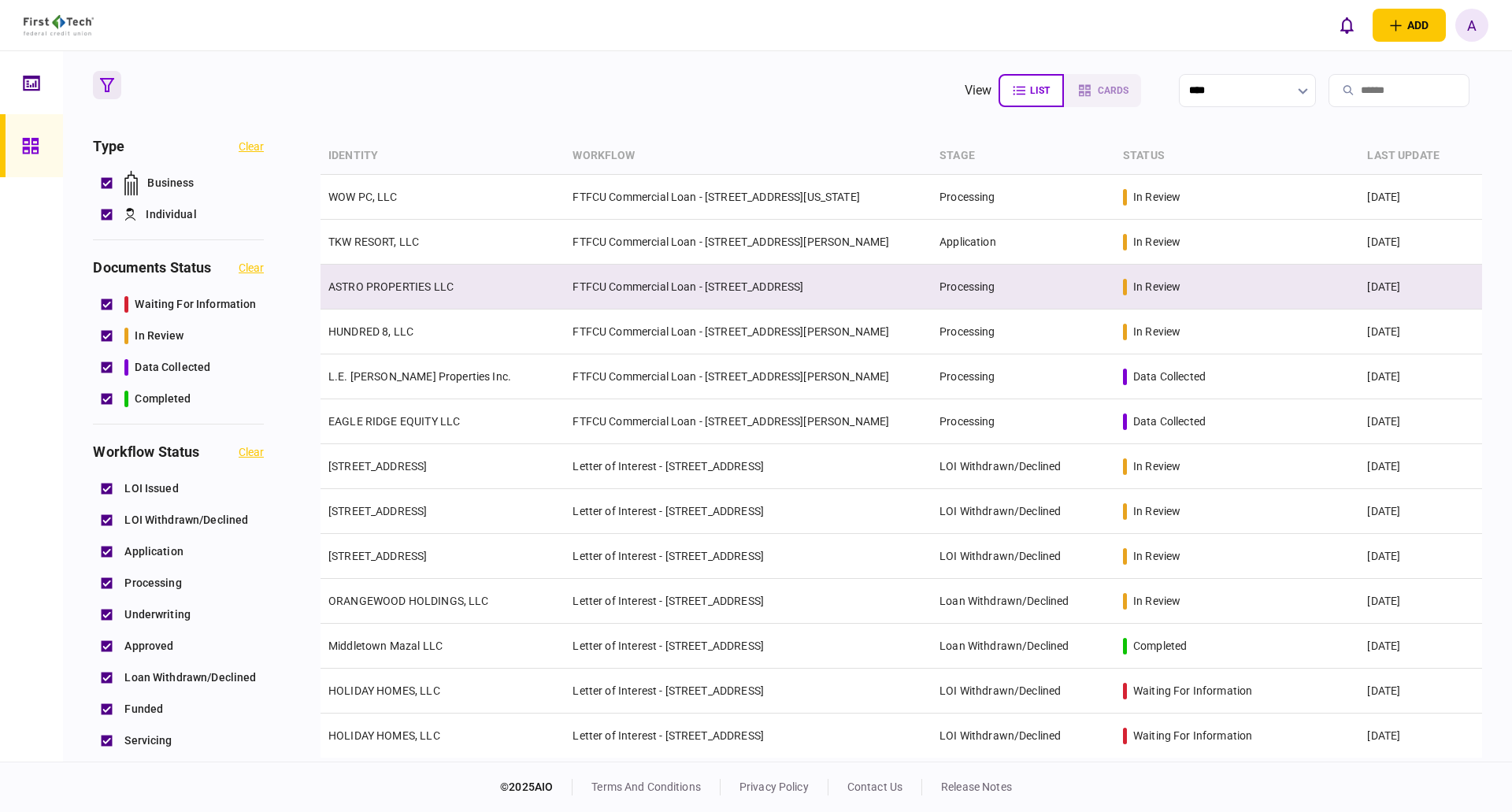
click at [403, 283] on link "ASTRO PROPERTIES LLC" at bounding box center [391, 286] width 125 height 13
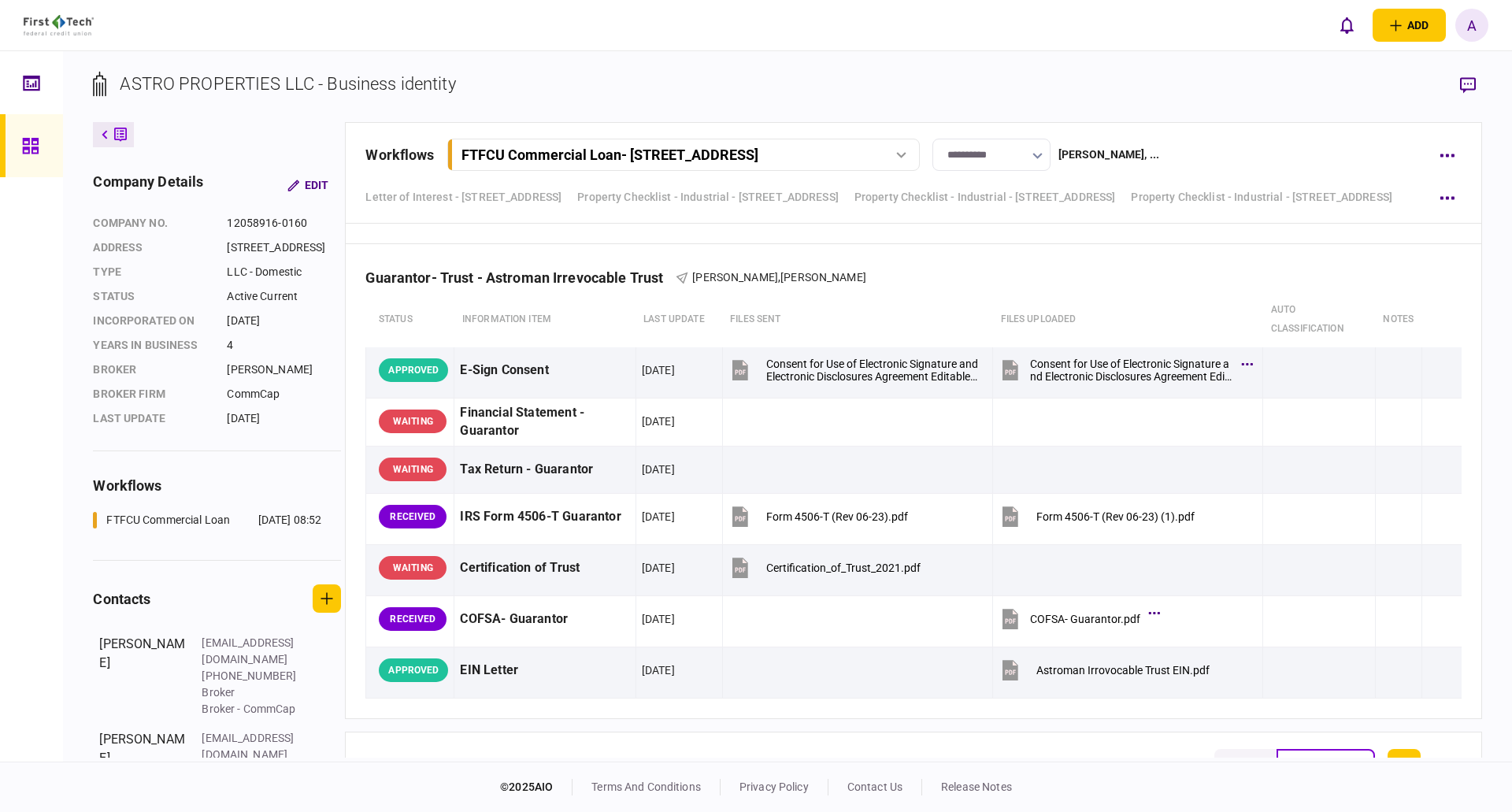
scroll to position [3859, 0]
